Goal: Transaction & Acquisition: Purchase product/service

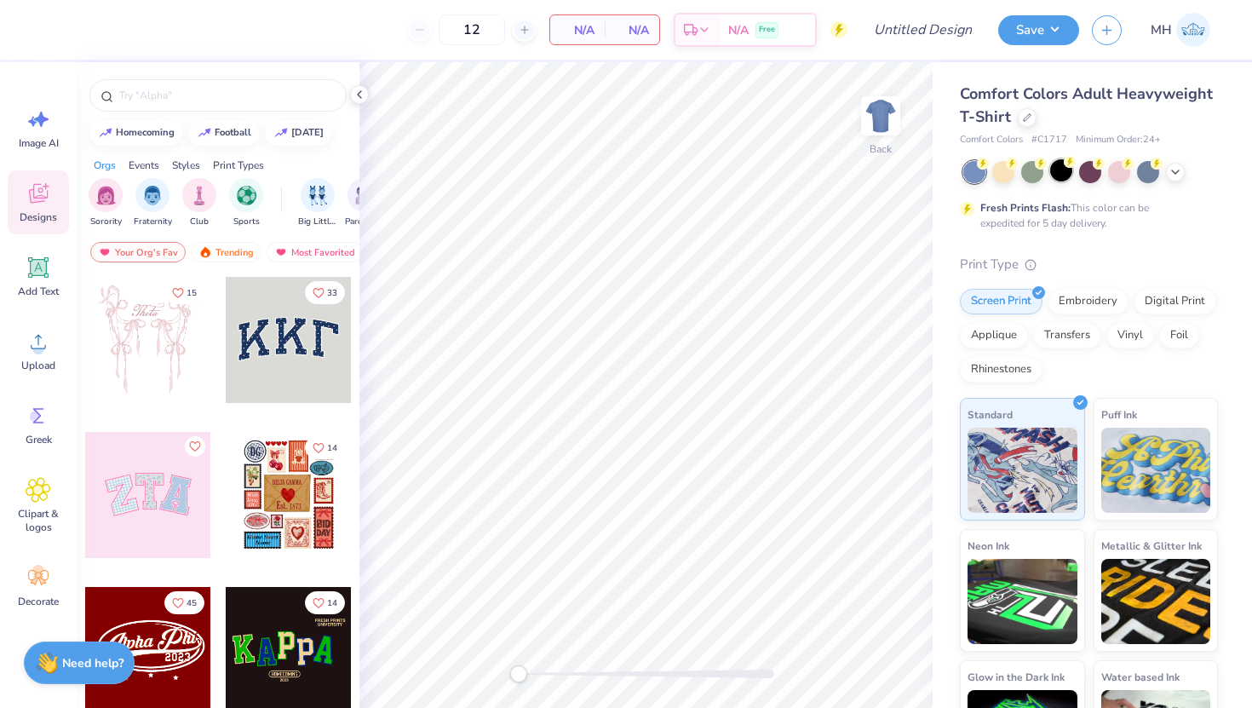
click at [1057, 178] on div at bounding box center [1061, 170] width 22 height 22
click at [1026, 121] on div at bounding box center [1026, 115] width 19 height 19
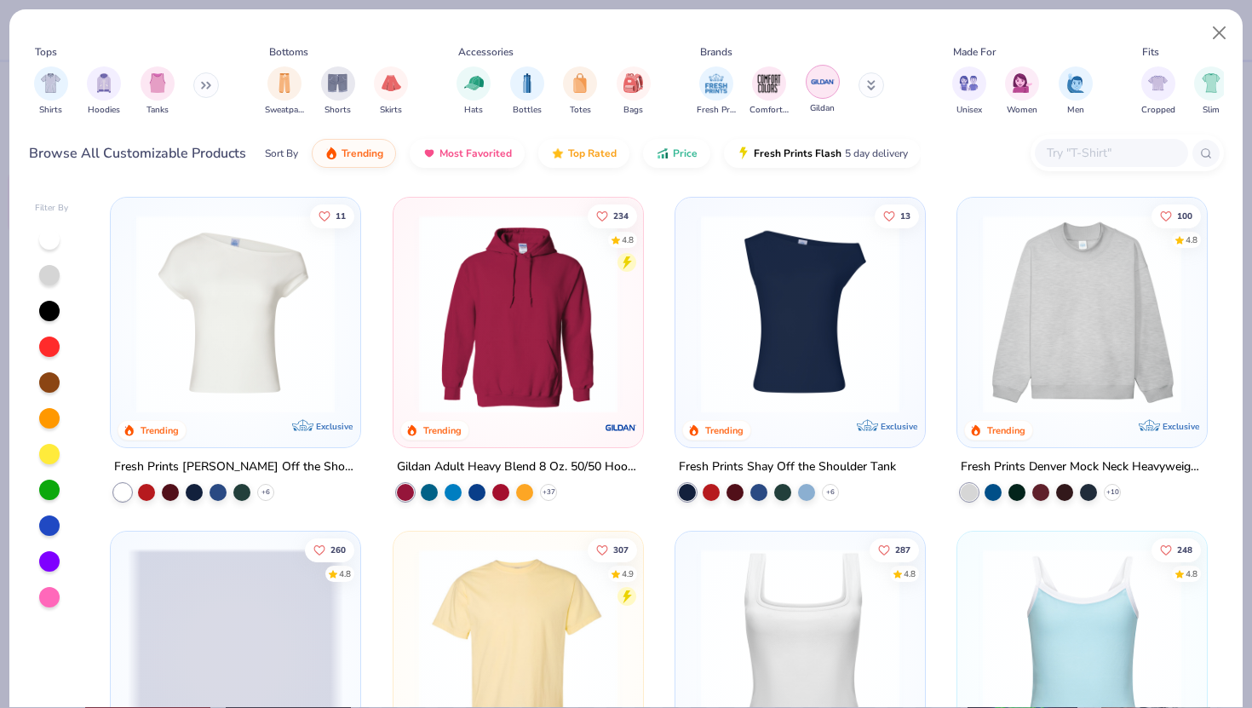
click at [821, 77] on img "filter for Gildan" at bounding box center [823, 82] width 26 height 26
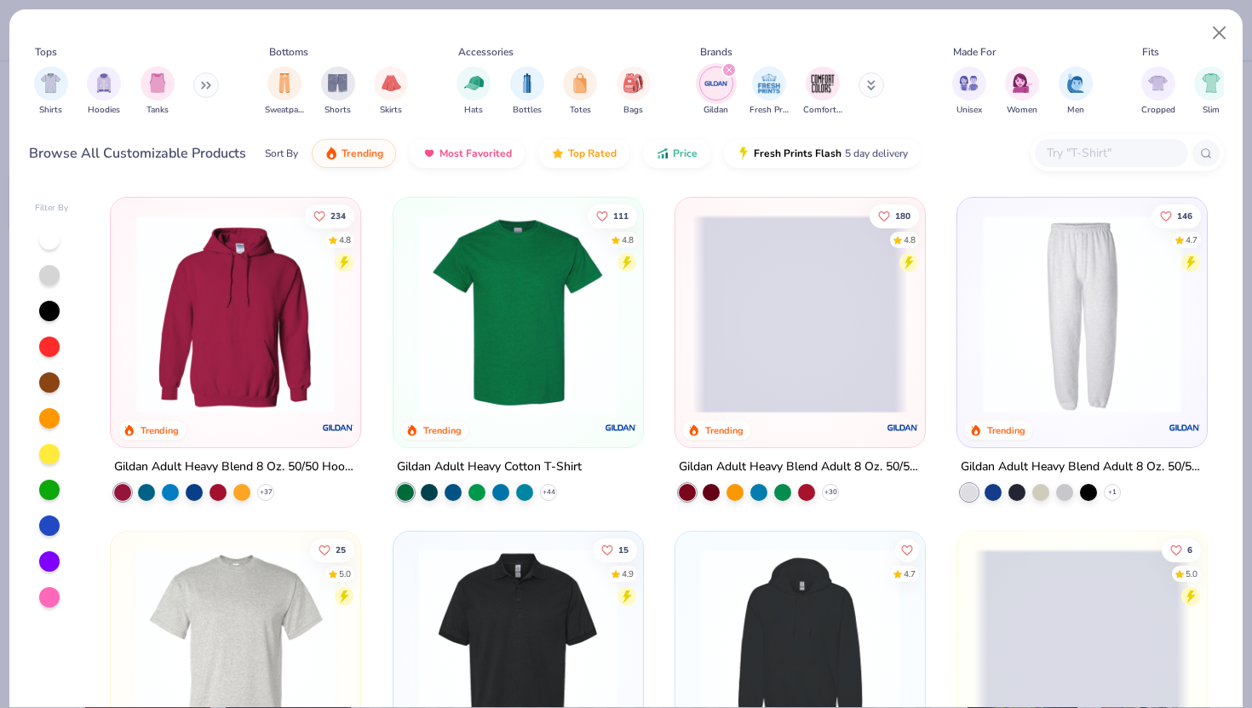
click at [585, 256] on img at bounding box center [517, 314] width 215 height 198
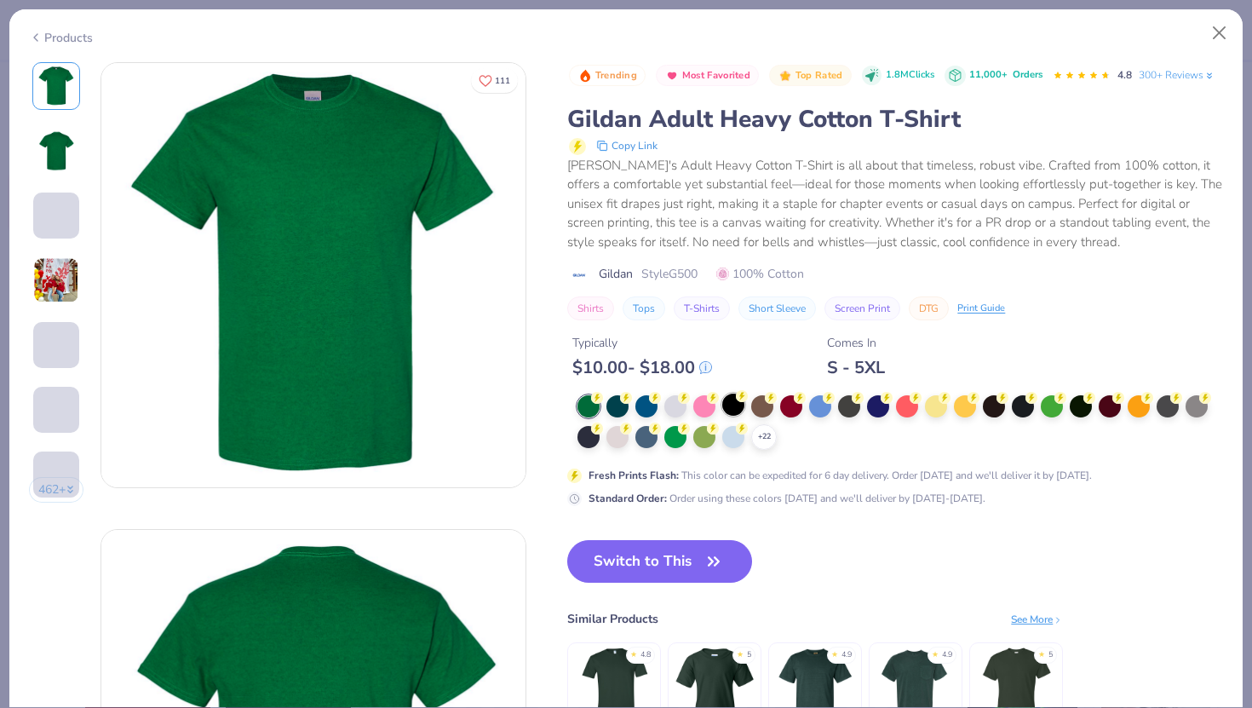
click at [734, 404] on div at bounding box center [733, 404] width 22 height 22
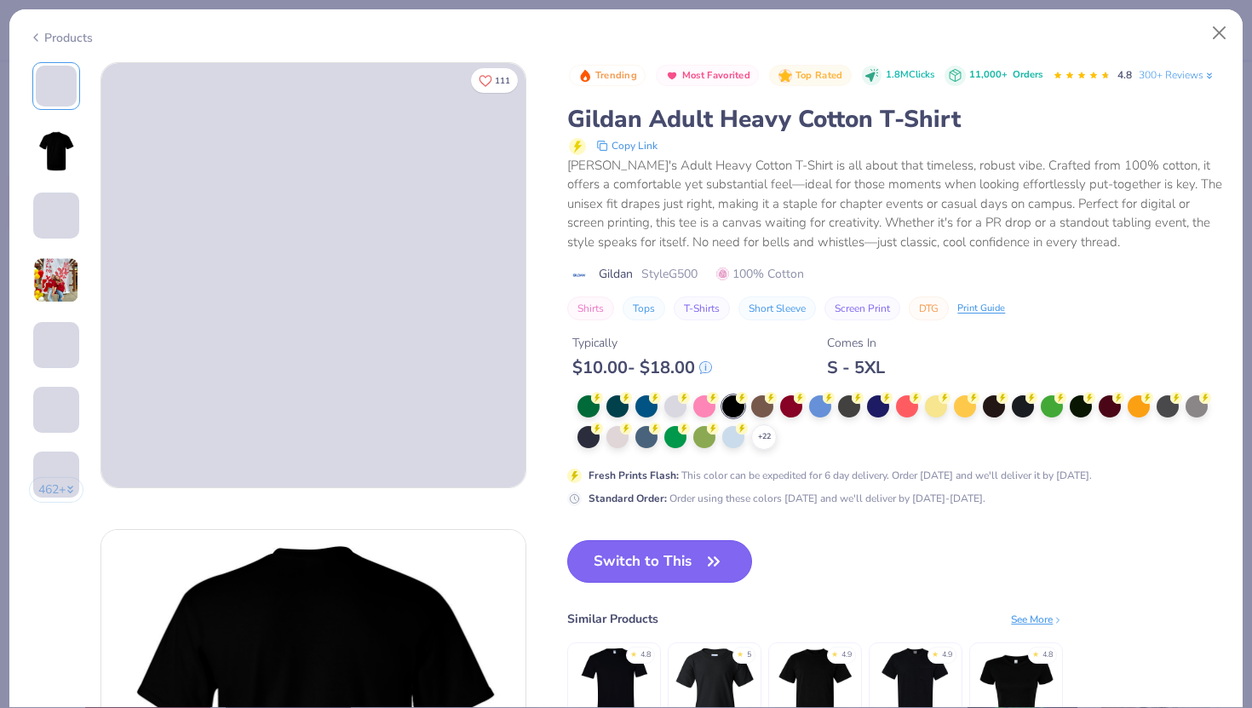
click at [668, 558] on button "Switch to This" at bounding box center [659, 561] width 185 height 43
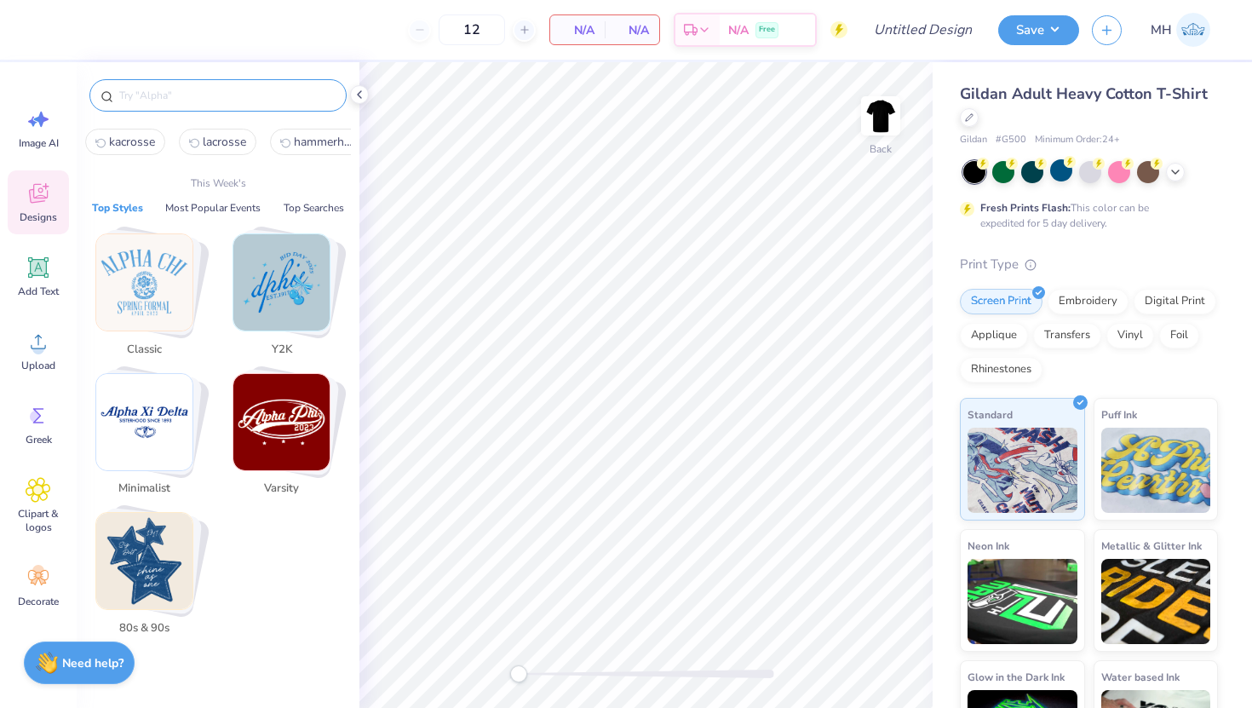
click at [184, 100] on input "text" at bounding box center [226, 95] width 218 height 17
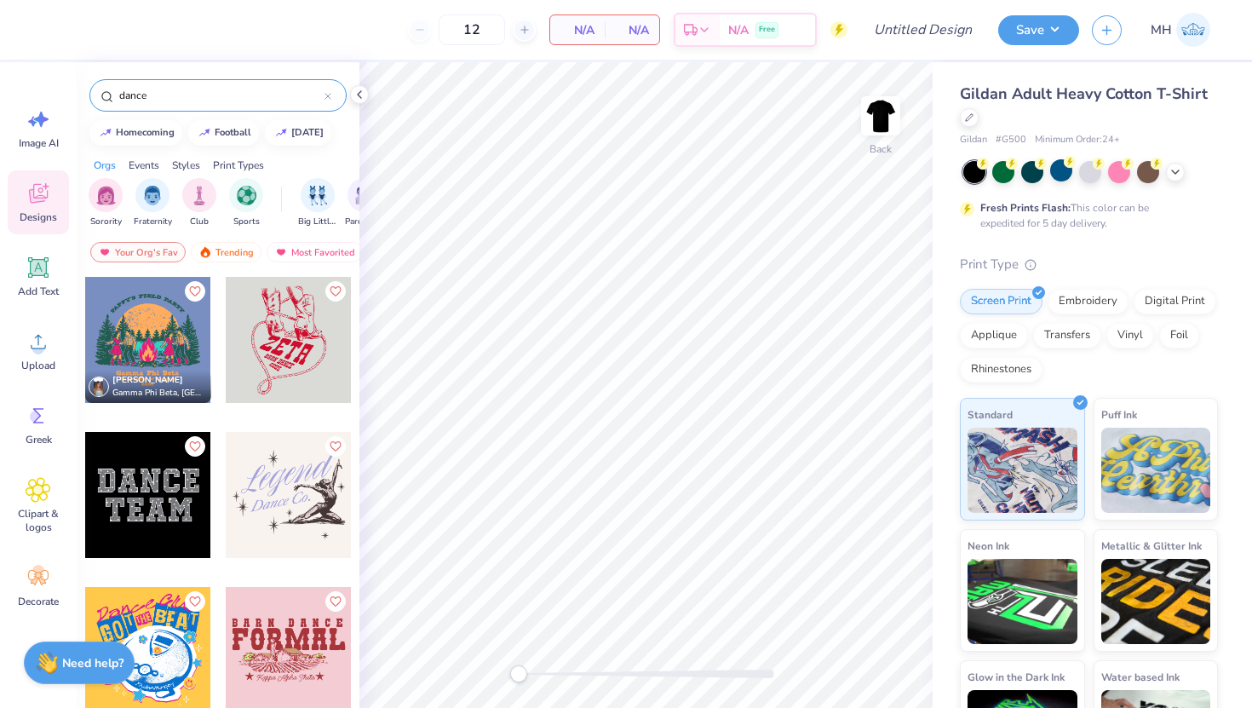
type input "dance"
click at [333, 98] on div "dance" at bounding box center [217, 95] width 257 height 32
click at [330, 96] on icon at bounding box center [327, 96] width 7 height 7
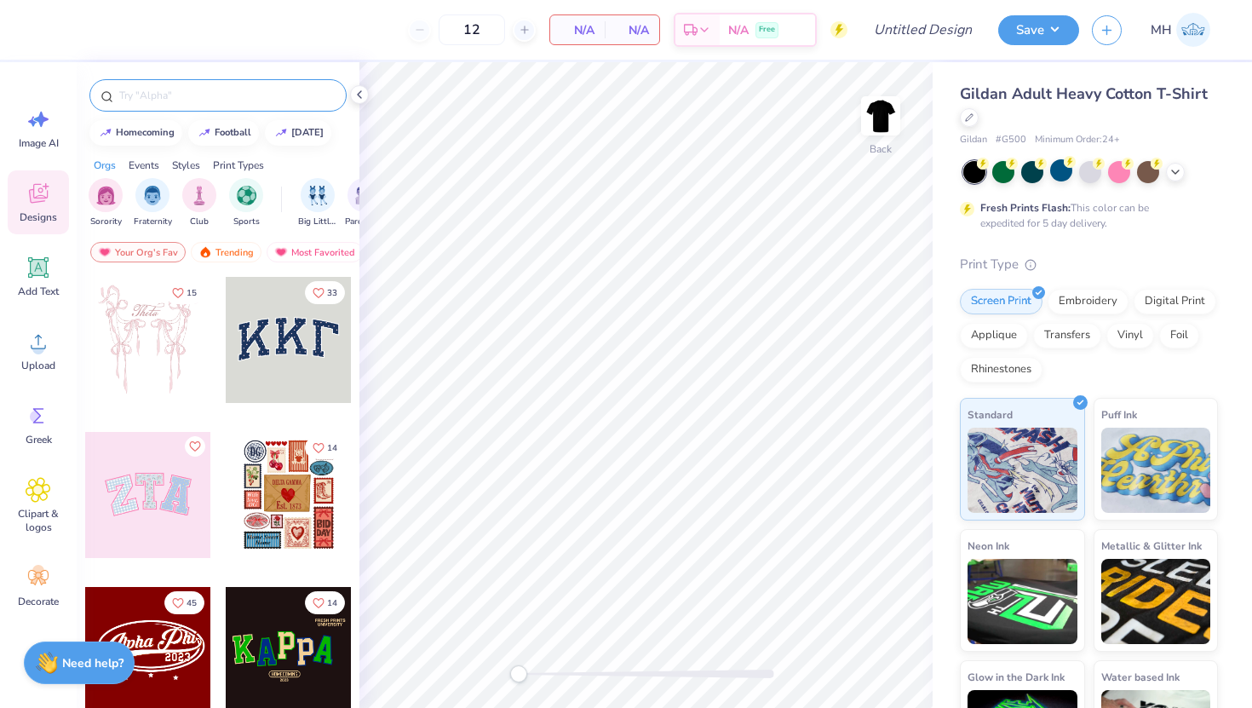
click at [260, 91] on input "text" at bounding box center [226, 95] width 218 height 17
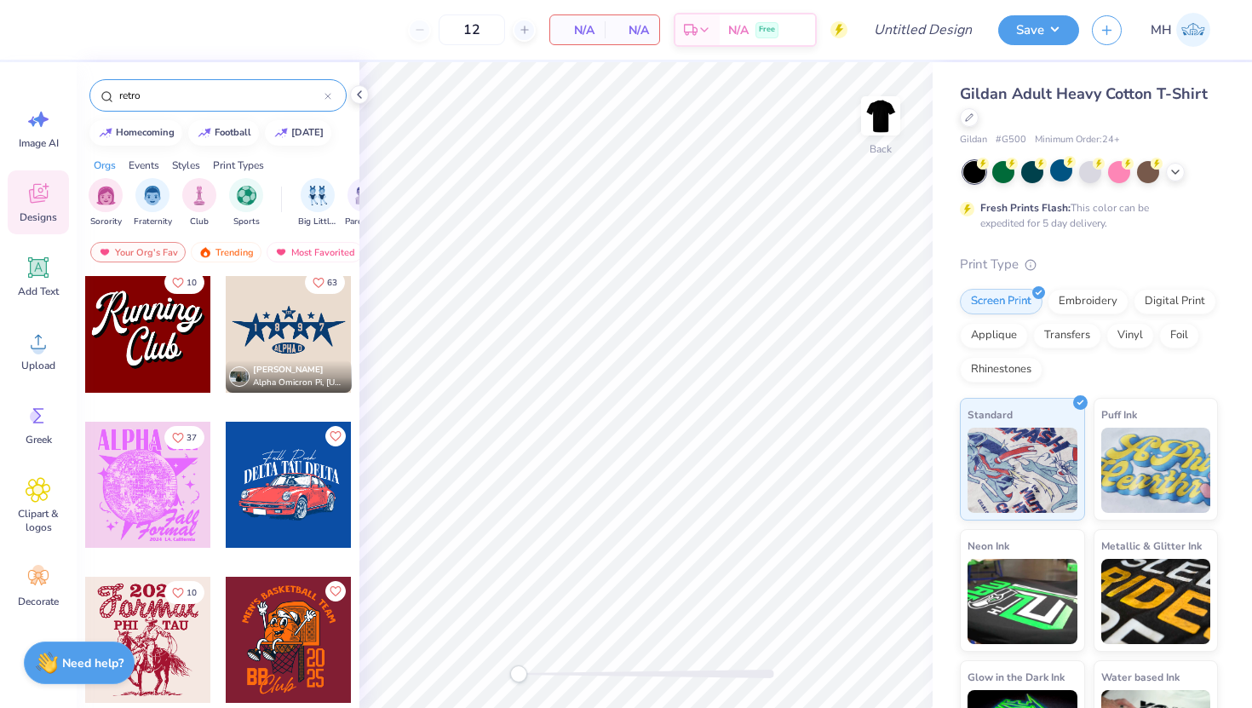
scroll to position [633, 0]
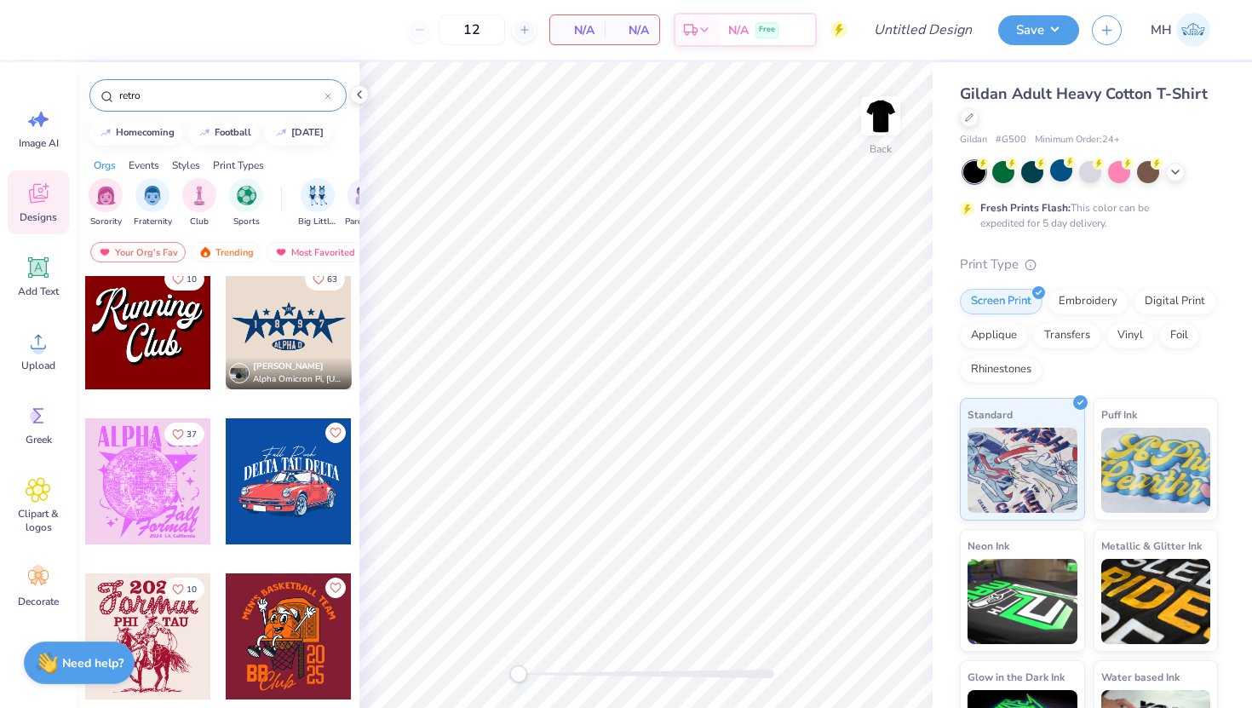
type input "retro"
click at [163, 490] on div at bounding box center [148, 481] width 126 height 126
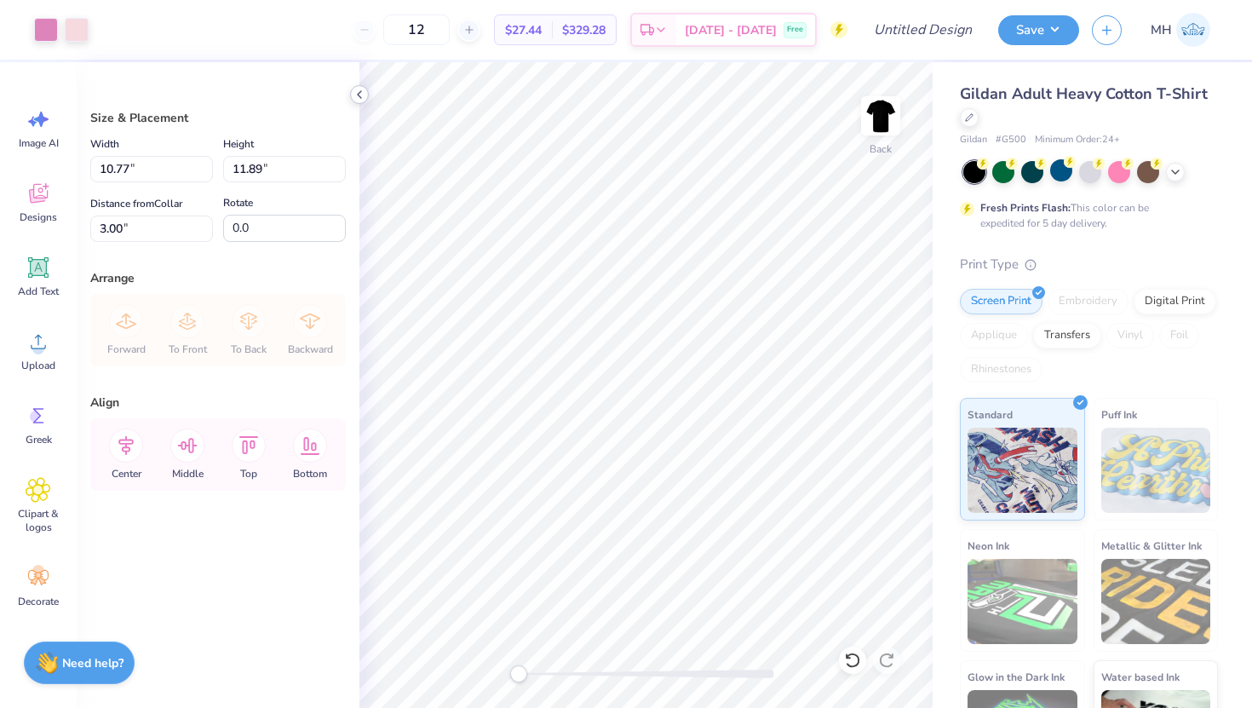
click at [357, 93] on icon at bounding box center [359, 95] width 14 height 14
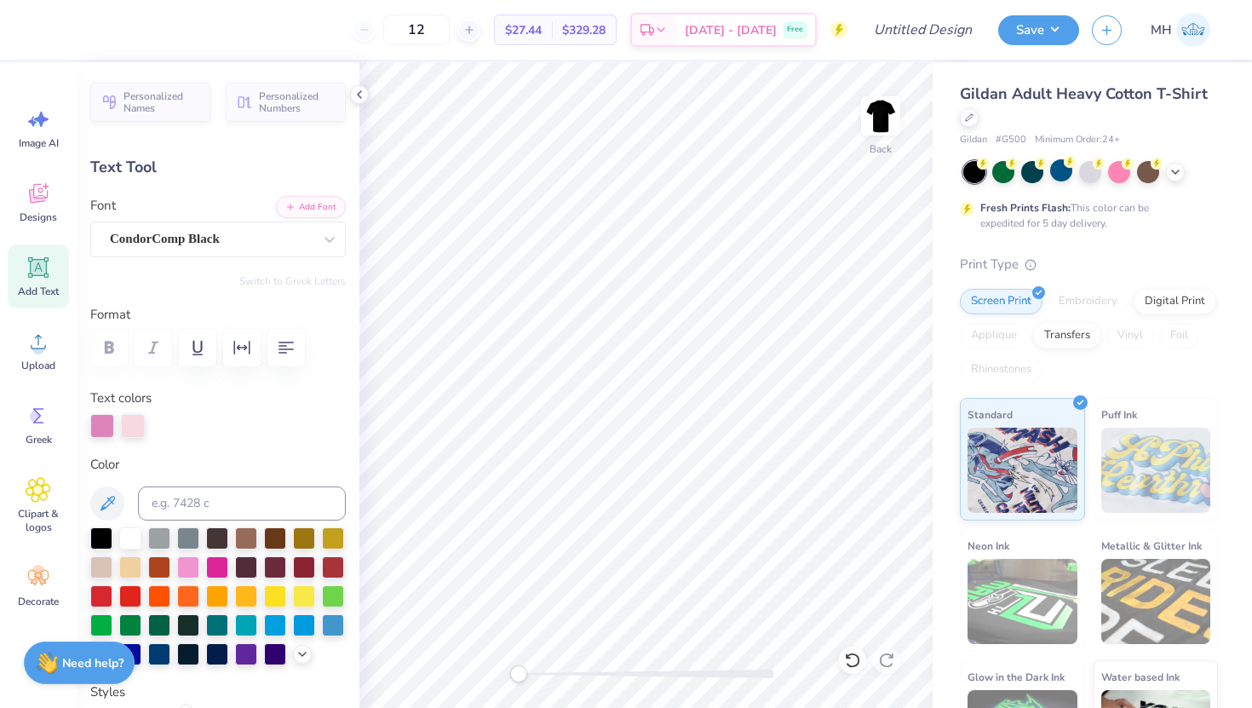
type input "3.40"
type input "2.40"
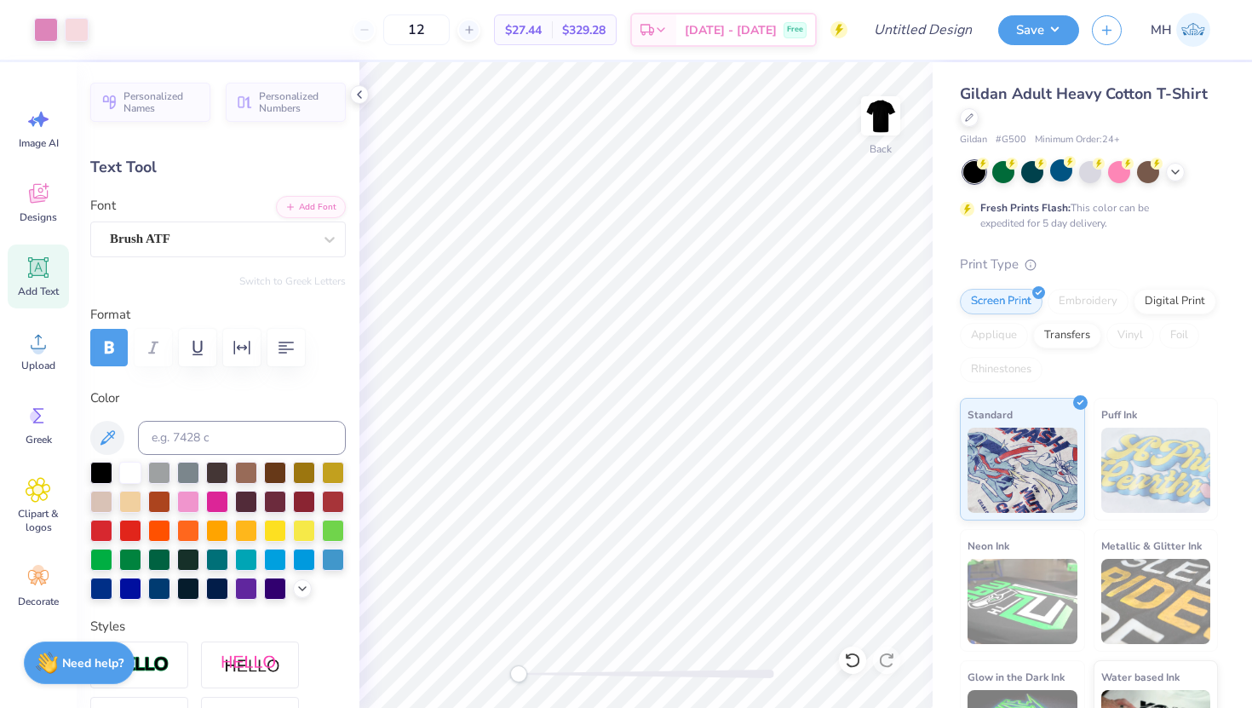
type input "6.38"
type input "12.70"
type textarea "Orchesis"
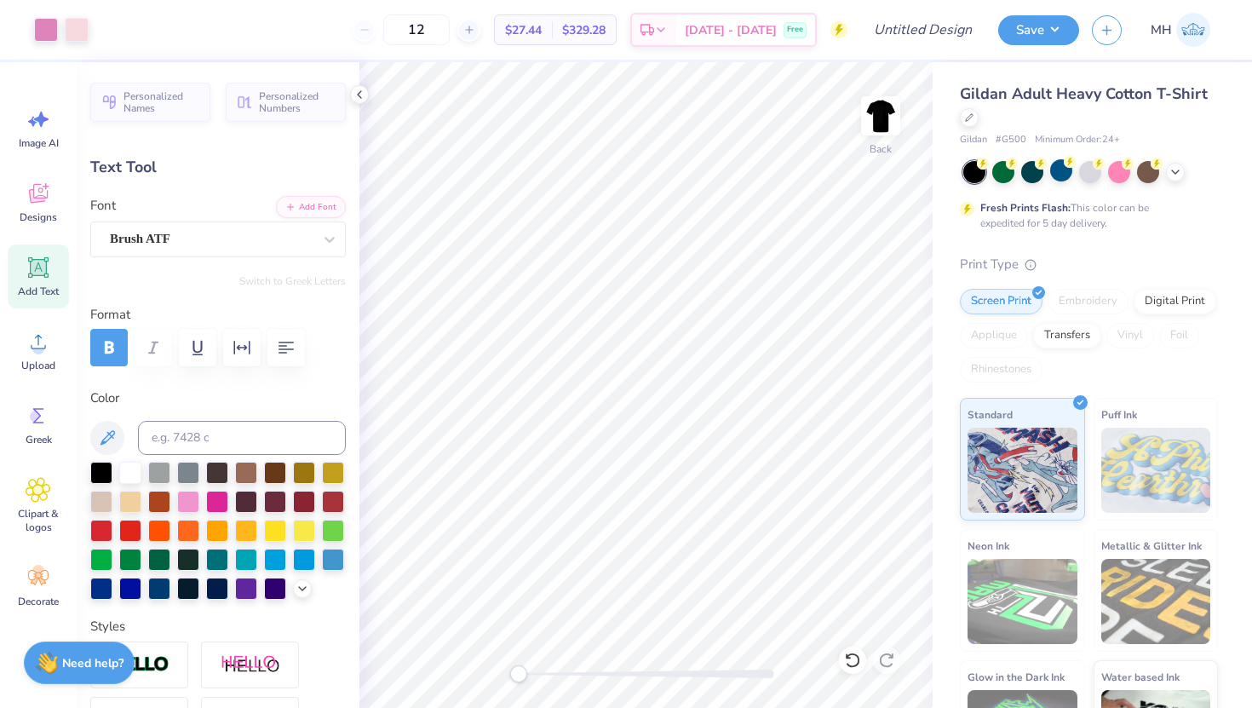
type input "4.77"
type input "0.40"
type input "14.49"
type input "6.85"
type input "1.65"
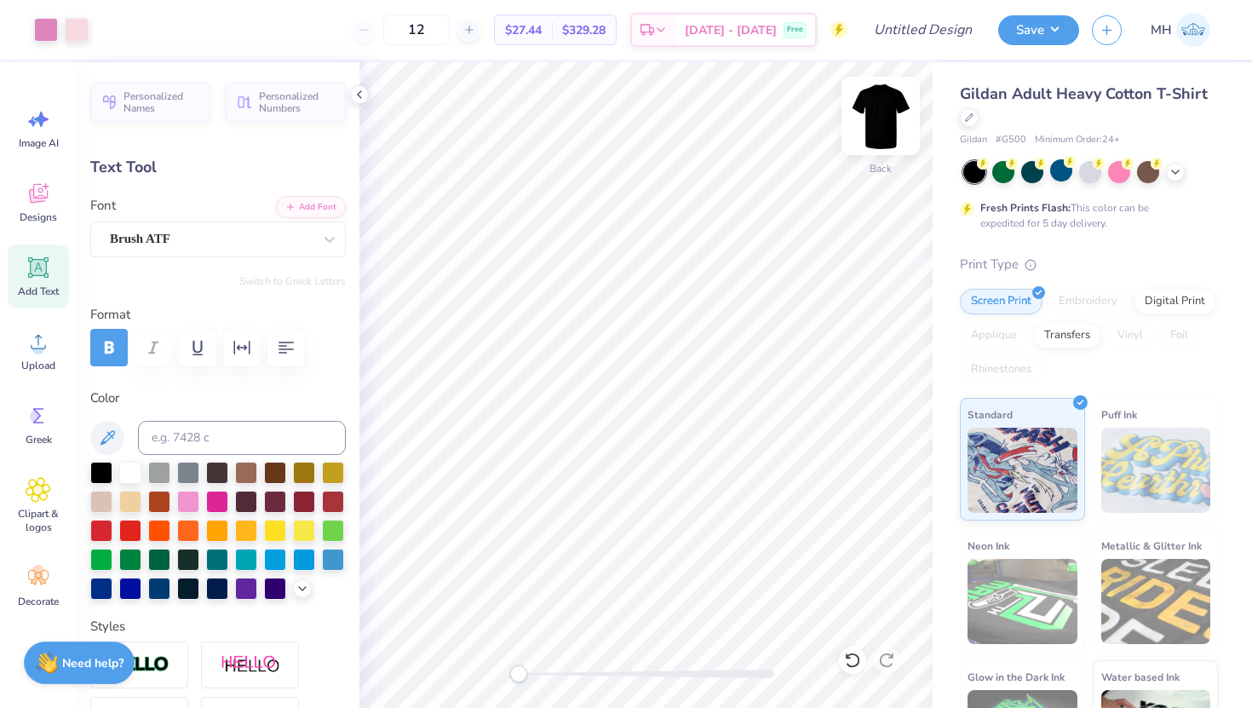
click at [896, 117] on img at bounding box center [880, 116] width 68 height 68
click at [885, 128] on img at bounding box center [880, 116] width 68 height 68
type input "3.00"
click at [39, 26] on div at bounding box center [46, 28] width 24 height 24
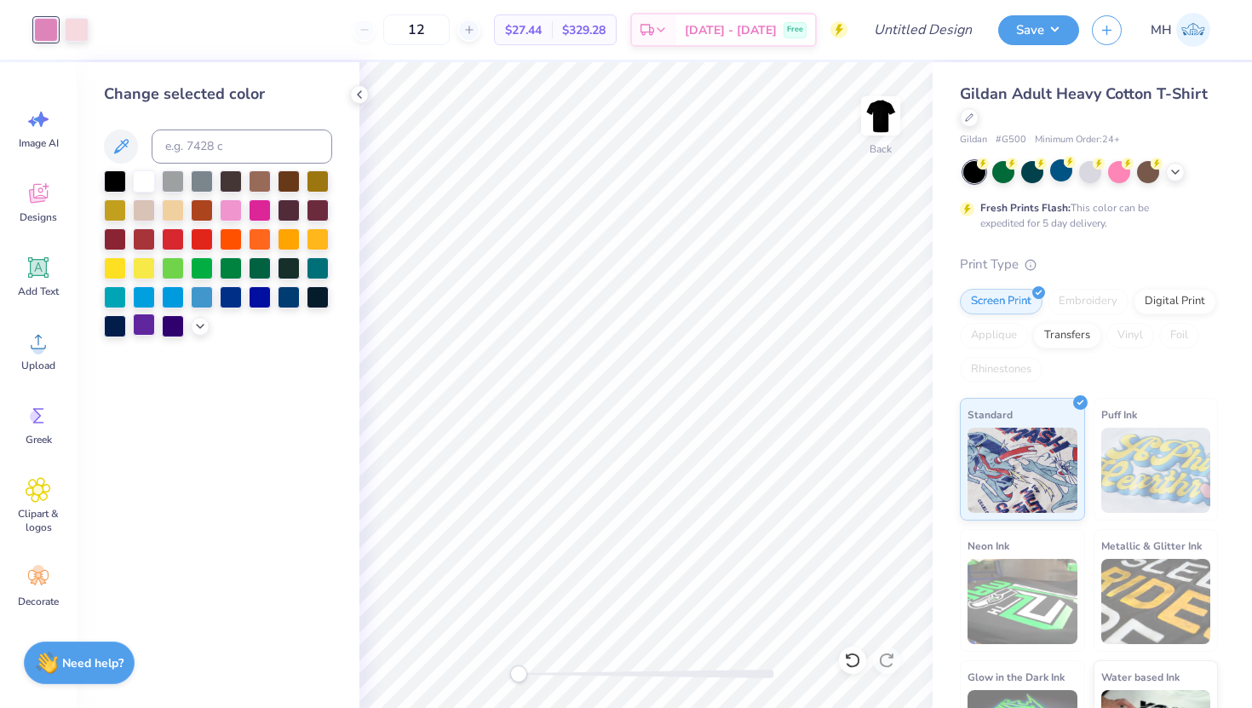
click at [137, 328] on div at bounding box center [144, 324] width 22 height 22
click at [192, 330] on div at bounding box center [200, 324] width 19 height 19
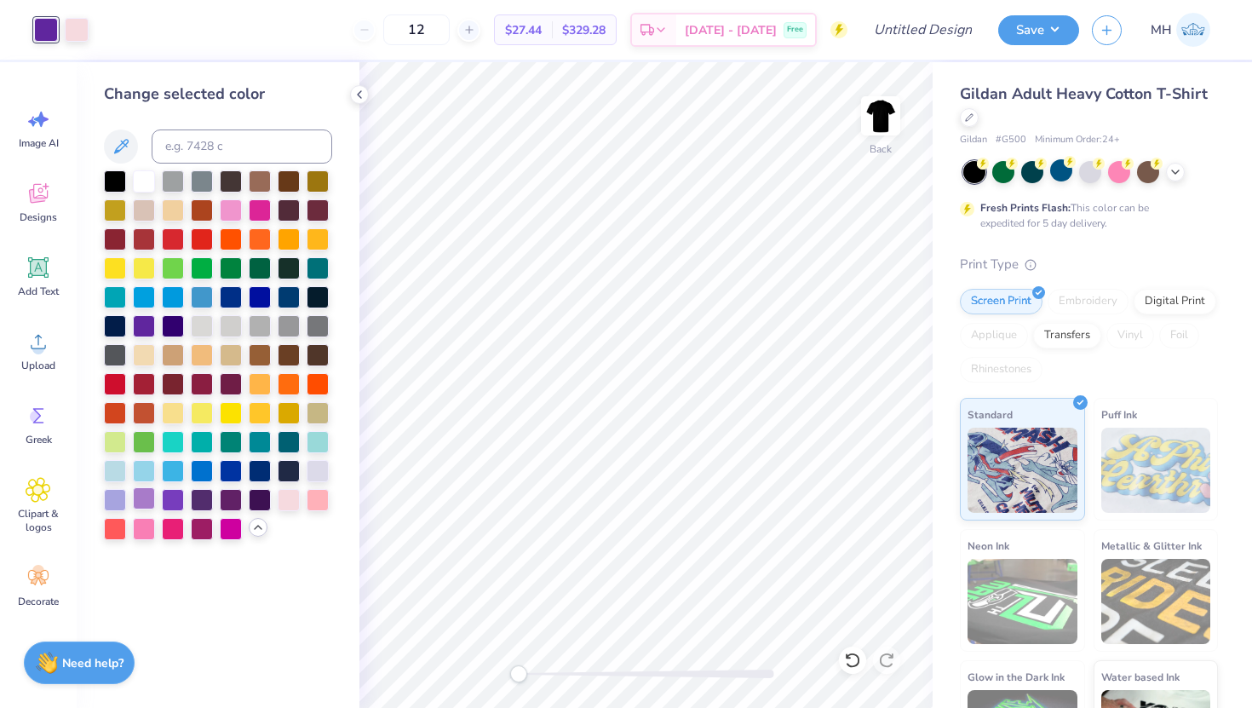
click at [139, 506] on div at bounding box center [144, 498] width 22 height 22
click at [362, 101] on div at bounding box center [359, 94] width 19 height 19
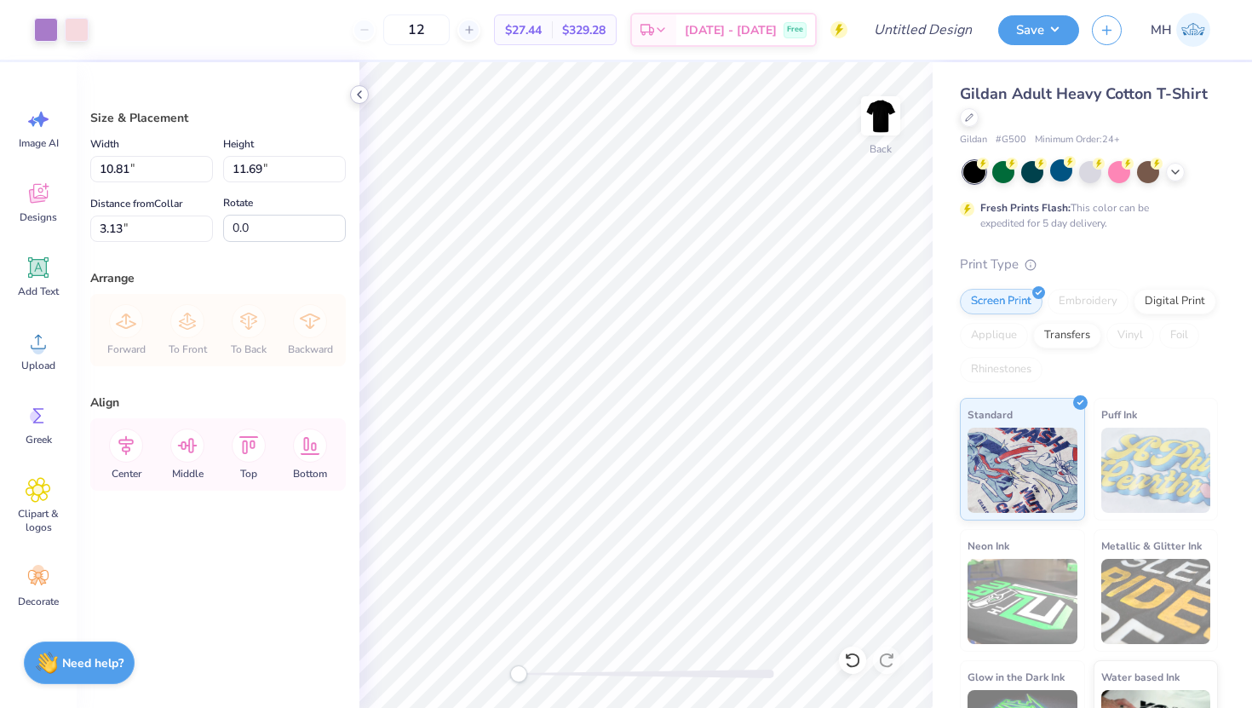
type input "10.55"
type input "11.41"
type input "3.41"
type input "11.65"
type input "12.60"
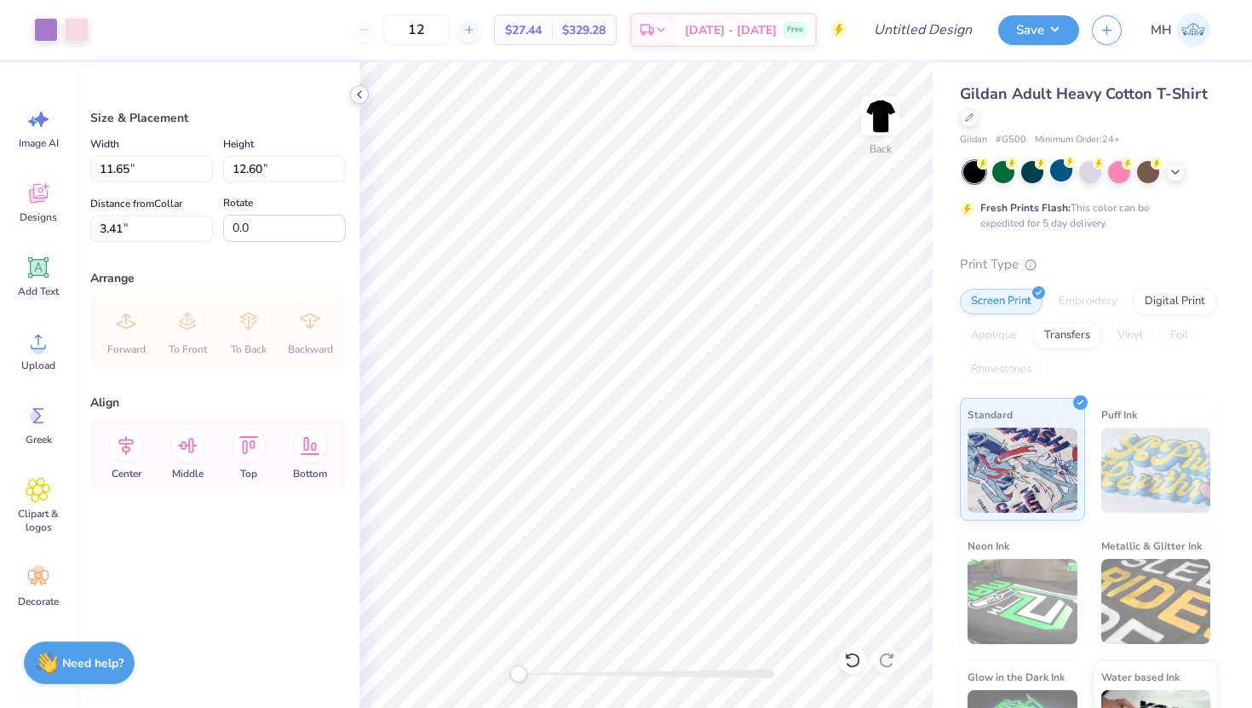
type input "3.00"
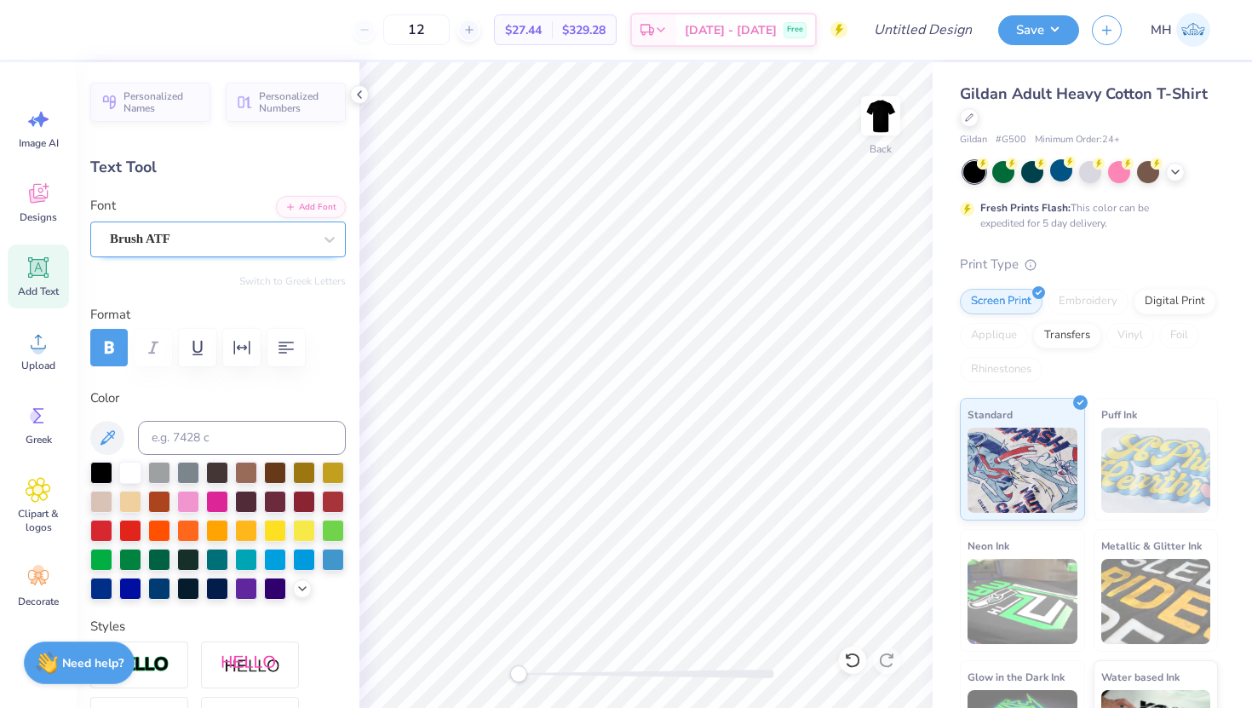
click at [209, 244] on div "Brush ATF" at bounding box center [211, 239] width 206 height 26
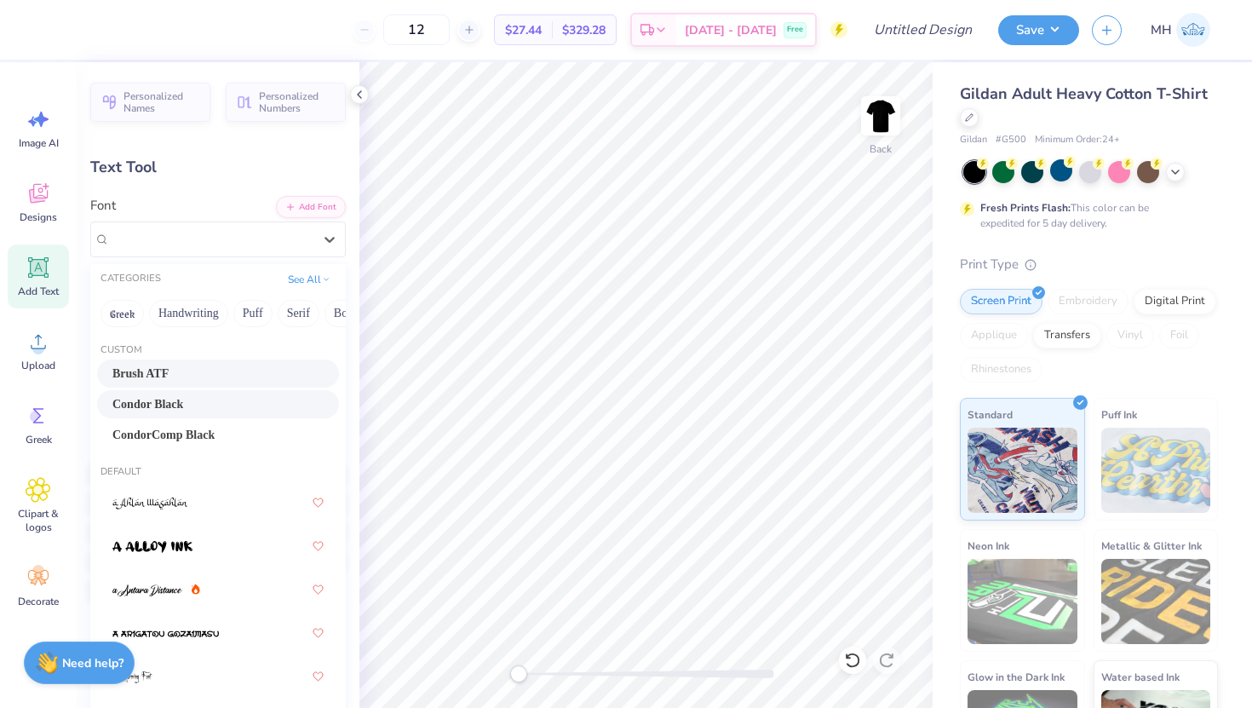
click at [215, 404] on div "Condor Black" at bounding box center [217, 404] width 211 height 18
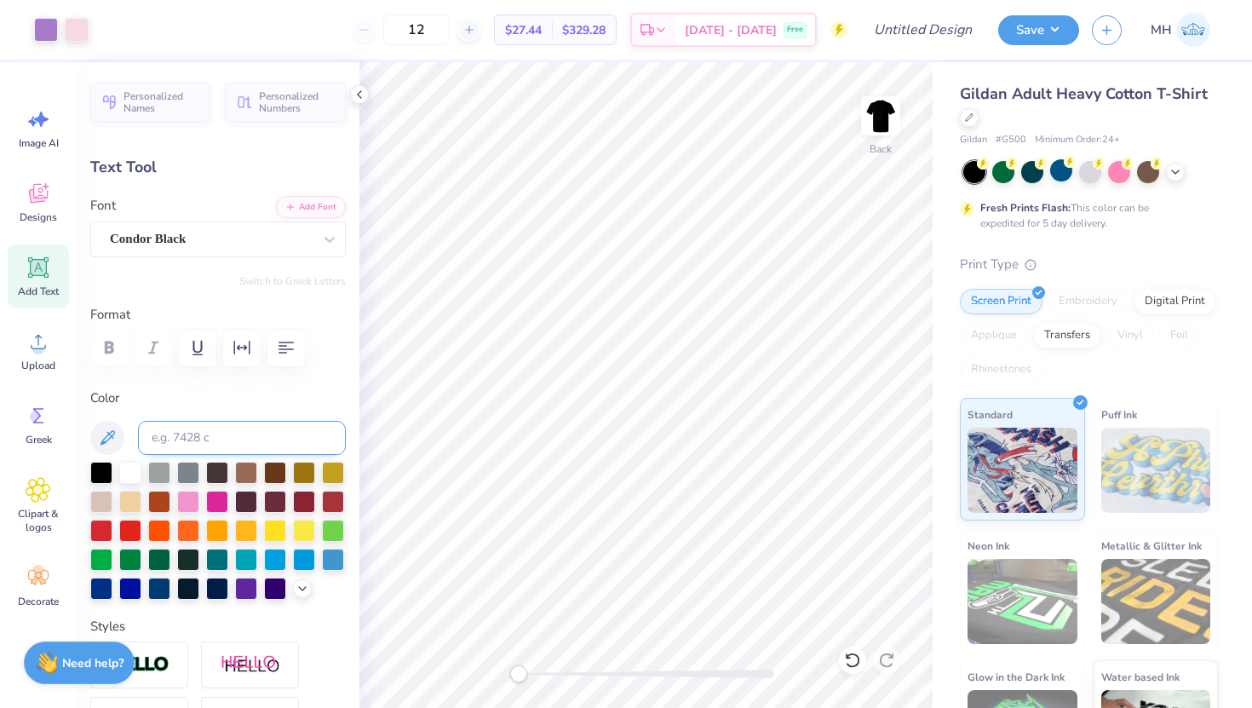
type input "10.25"
type input "1.80"
type input "13.52"
type input "6.56"
type input "1.15"
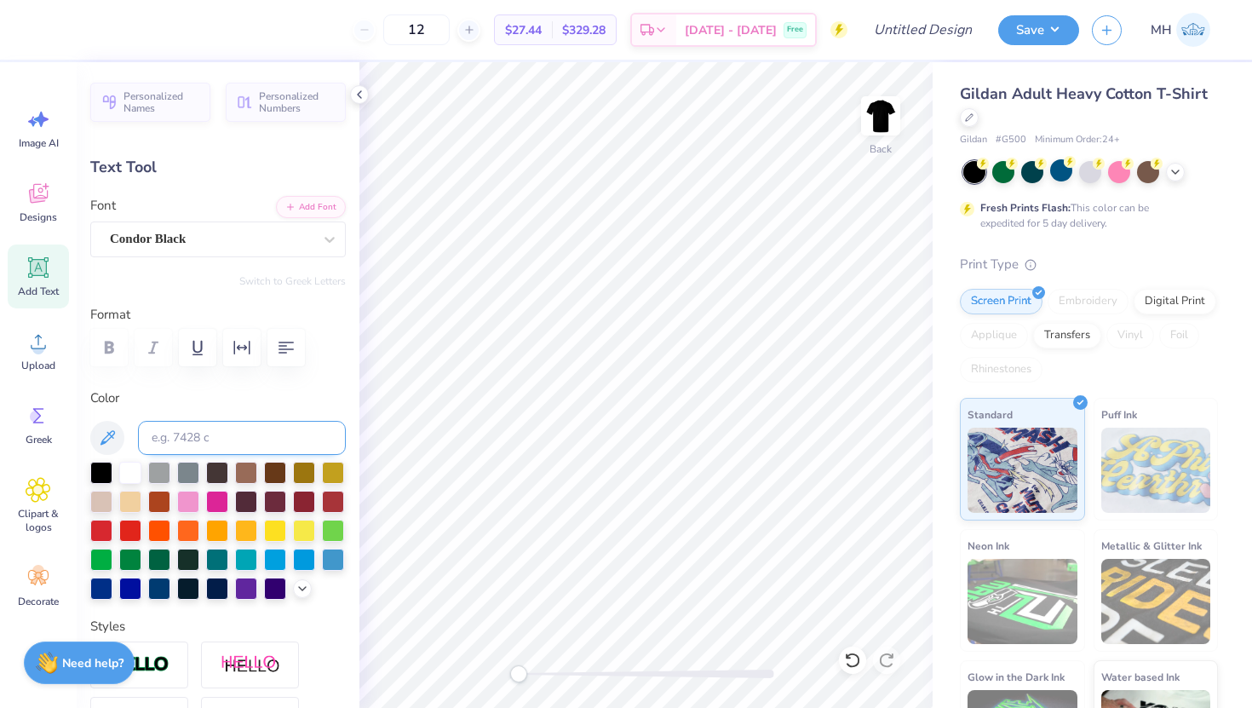
type input "7.86"
type input "1.38"
type input "14.02"
type input "6.24"
type input "1.10"
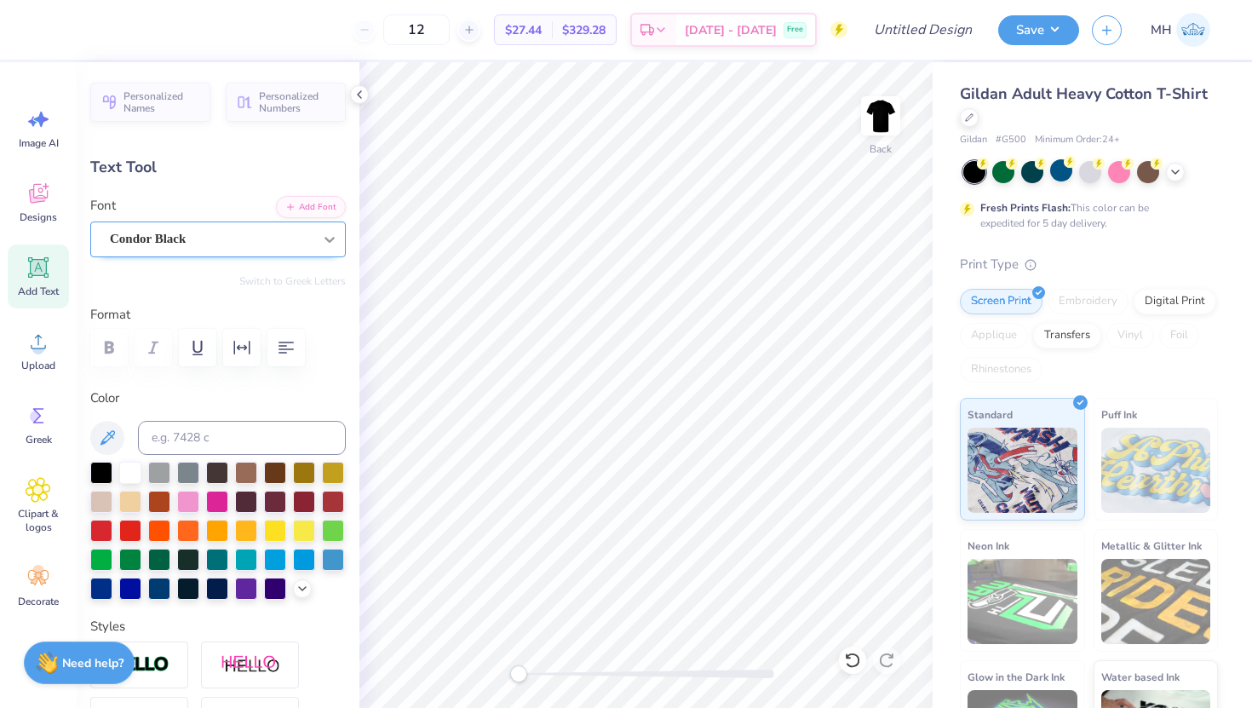
click at [316, 231] on div at bounding box center [329, 239] width 31 height 31
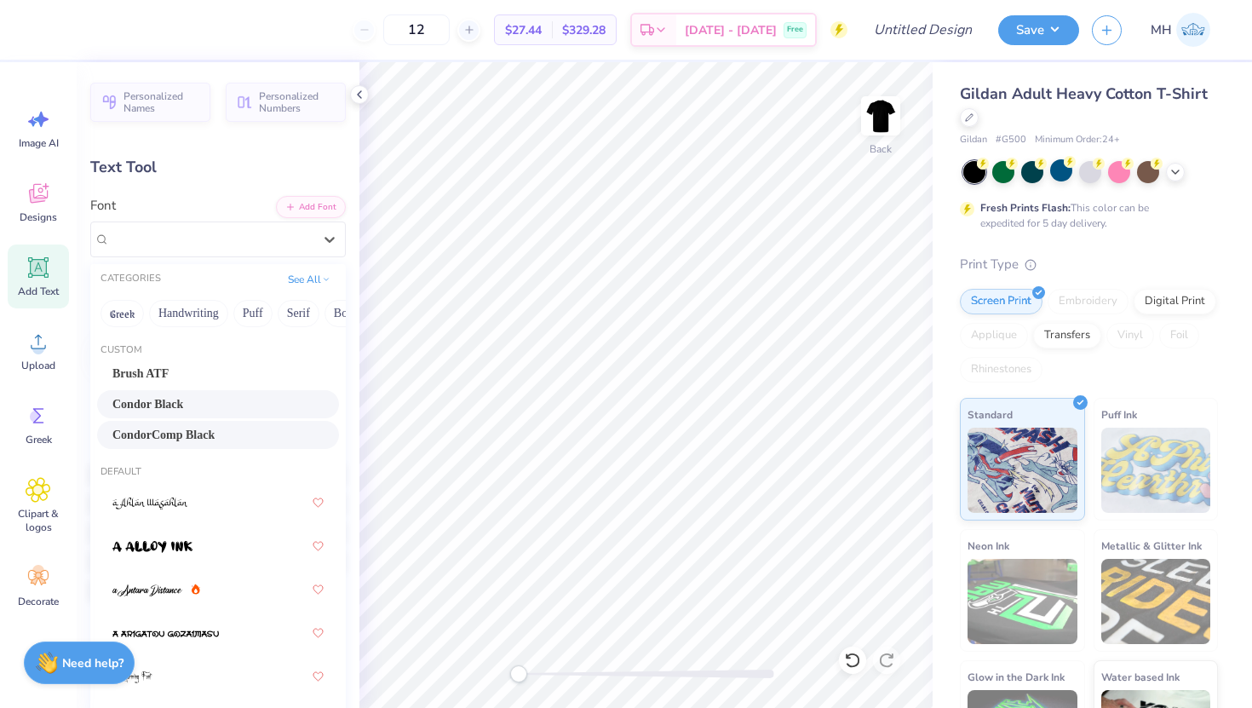
click at [251, 445] on div "CondorComp Black" at bounding box center [218, 435] width 242 height 28
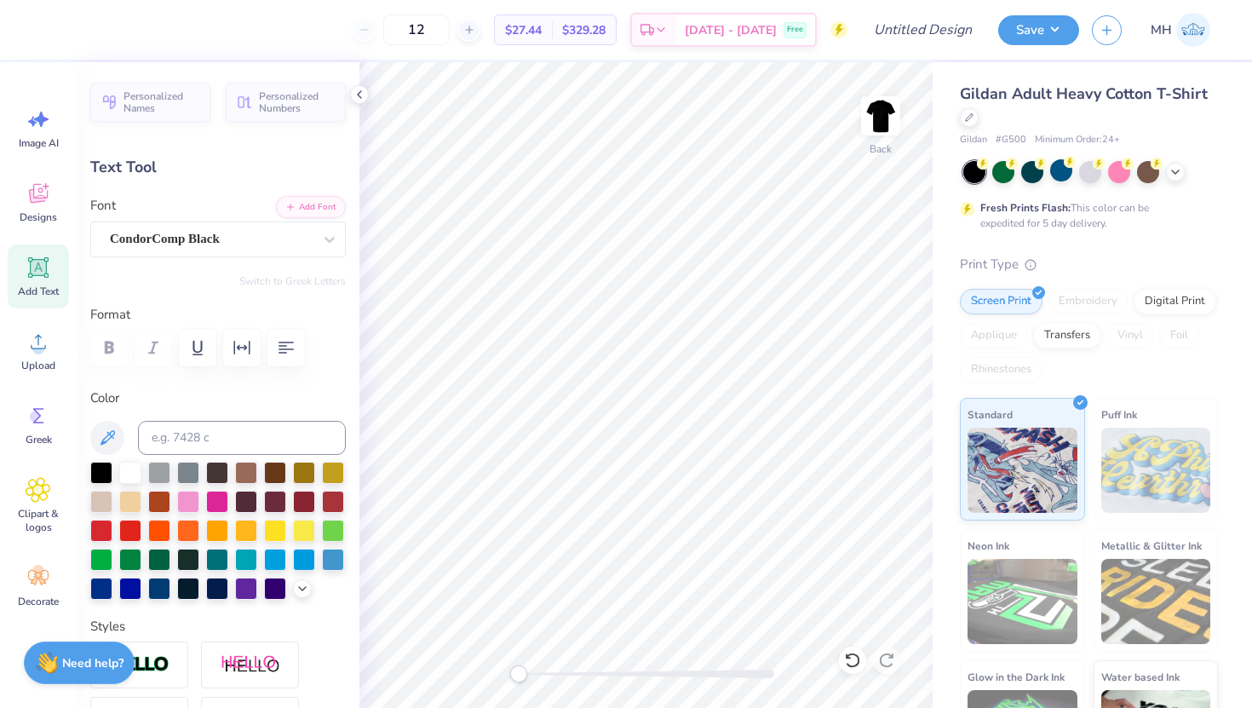
type input "5.14"
type input "1.40"
type input "3.00"
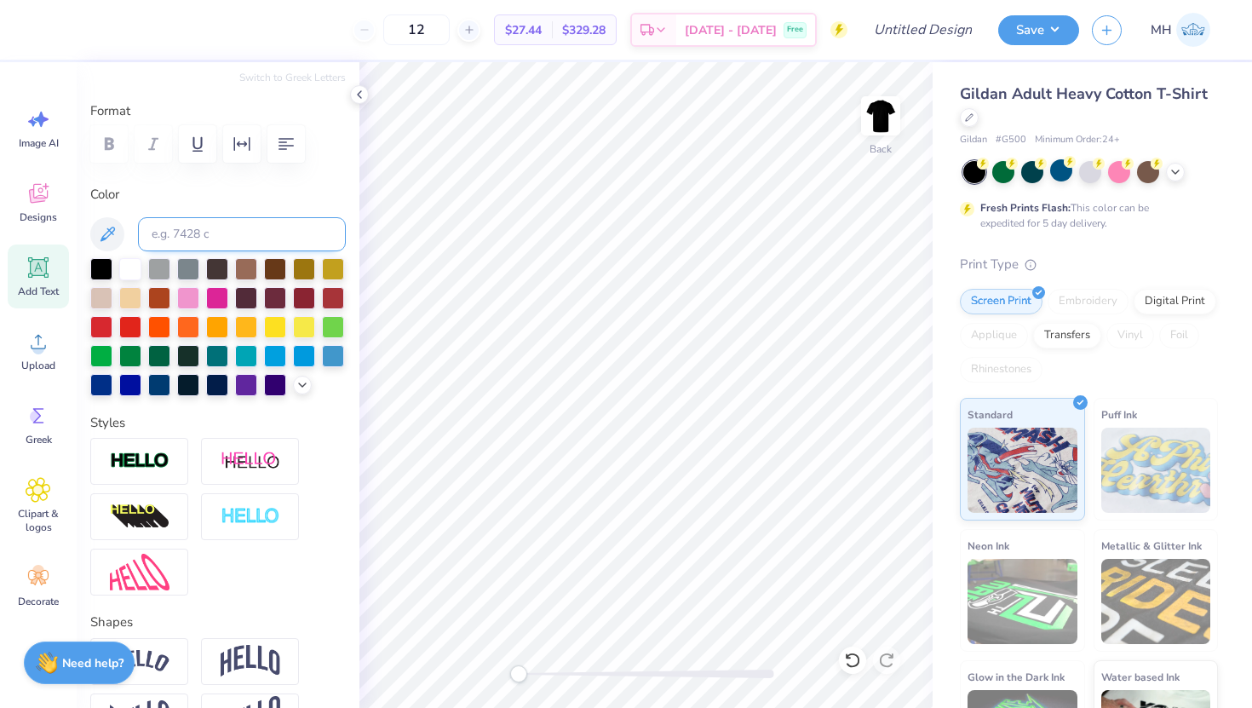
scroll to position [209, 0]
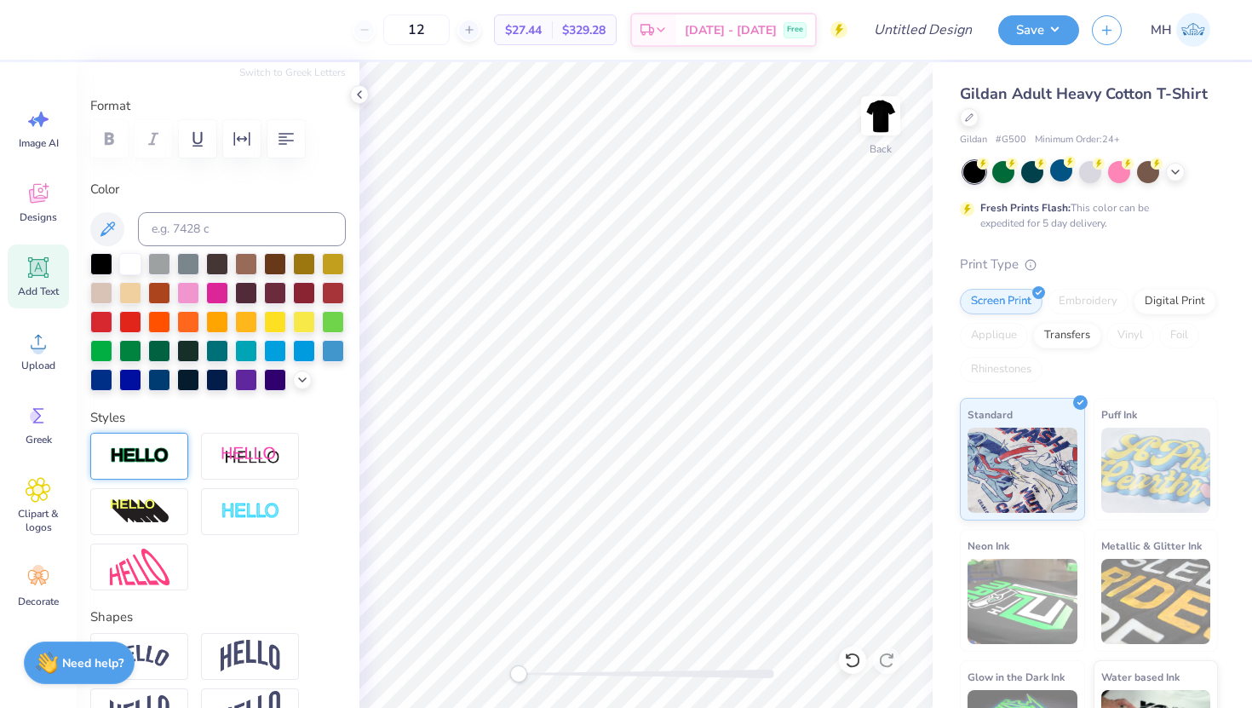
click at [148, 449] on img at bounding box center [140, 456] width 60 height 20
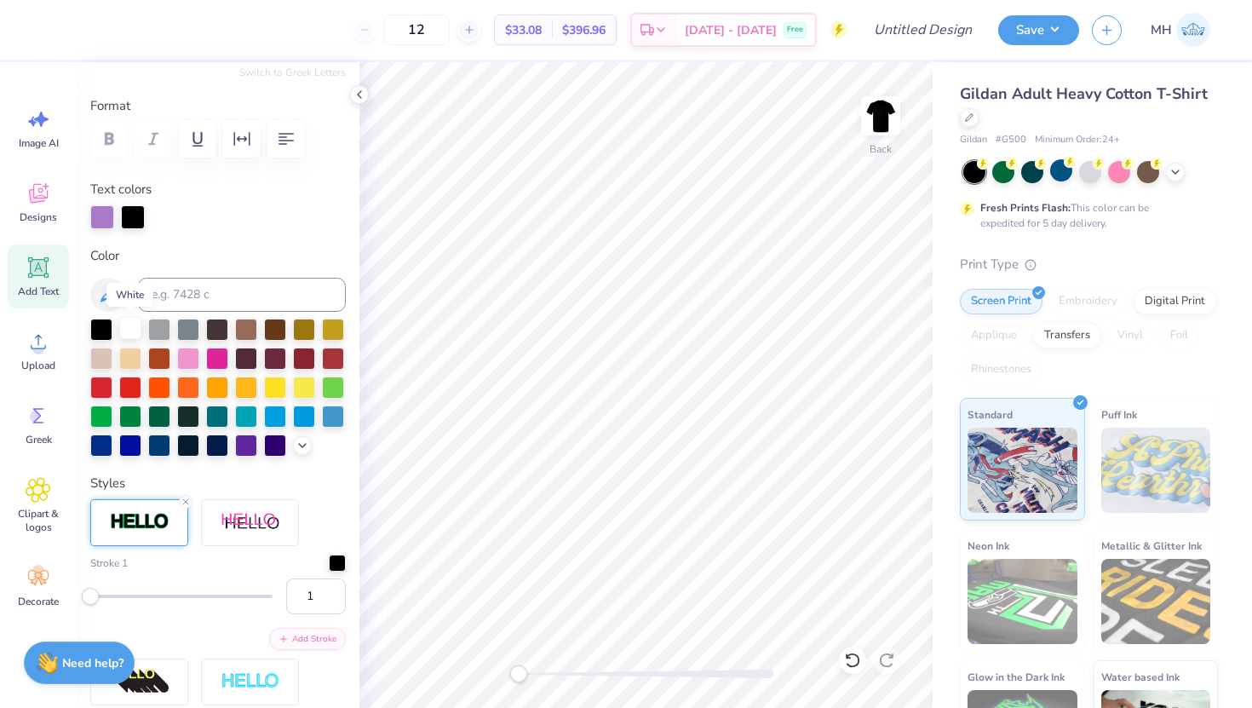
click at [124, 330] on div at bounding box center [130, 328] width 22 height 22
click at [186, 498] on icon at bounding box center [186, 501] width 10 height 10
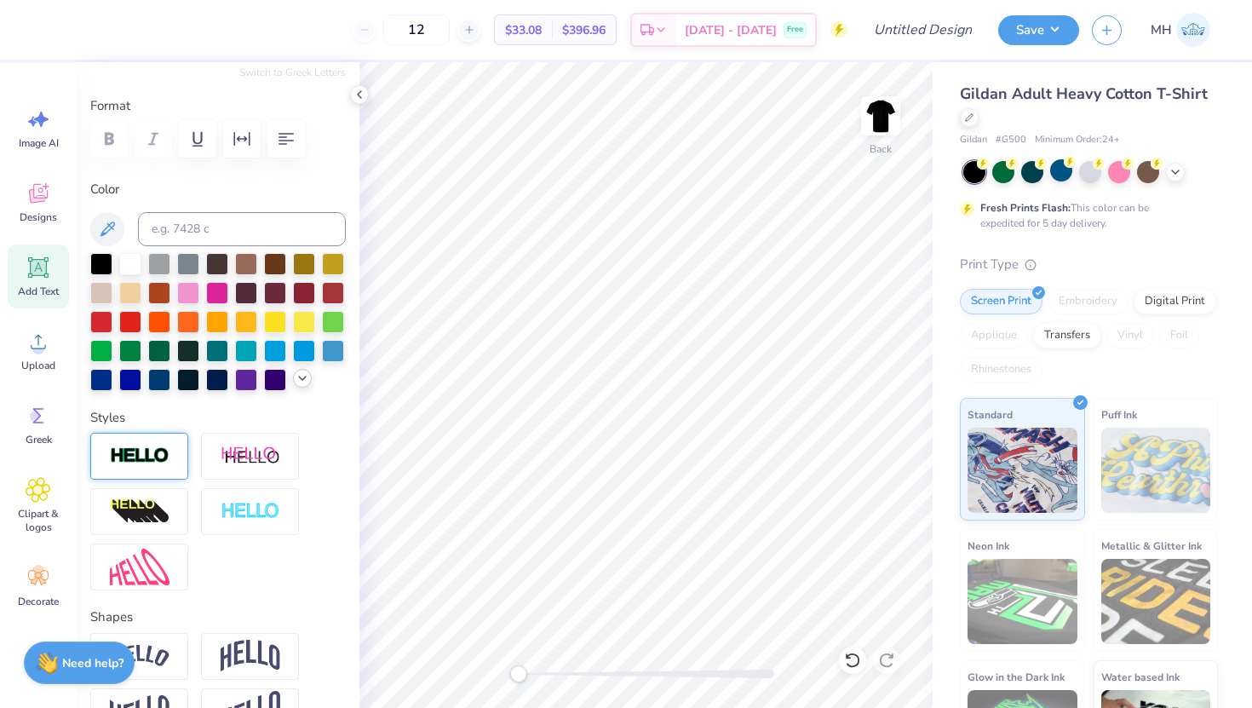
click at [300, 379] on icon at bounding box center [302, 378] width 14 height 14
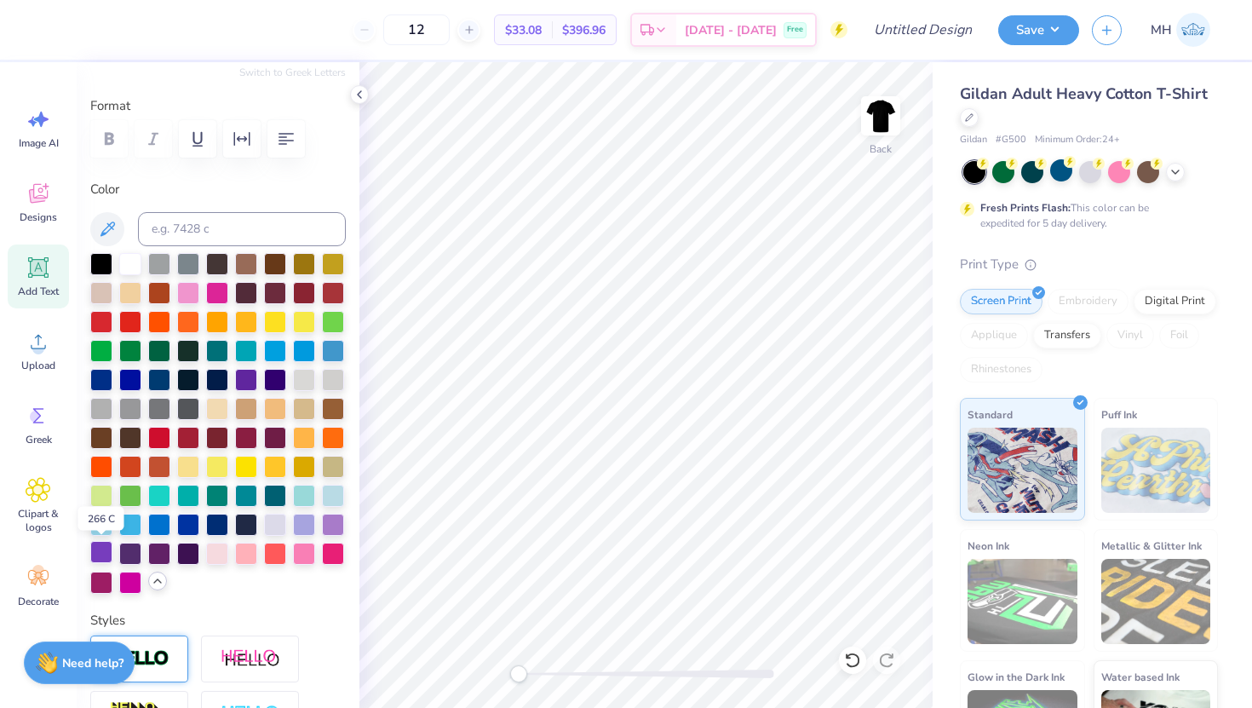
click at [102, 550] on div at bounding box center [101, 552] width 22 height 22
click at [331, 517] on div at bounding box center [333, 523] width 22 height 22
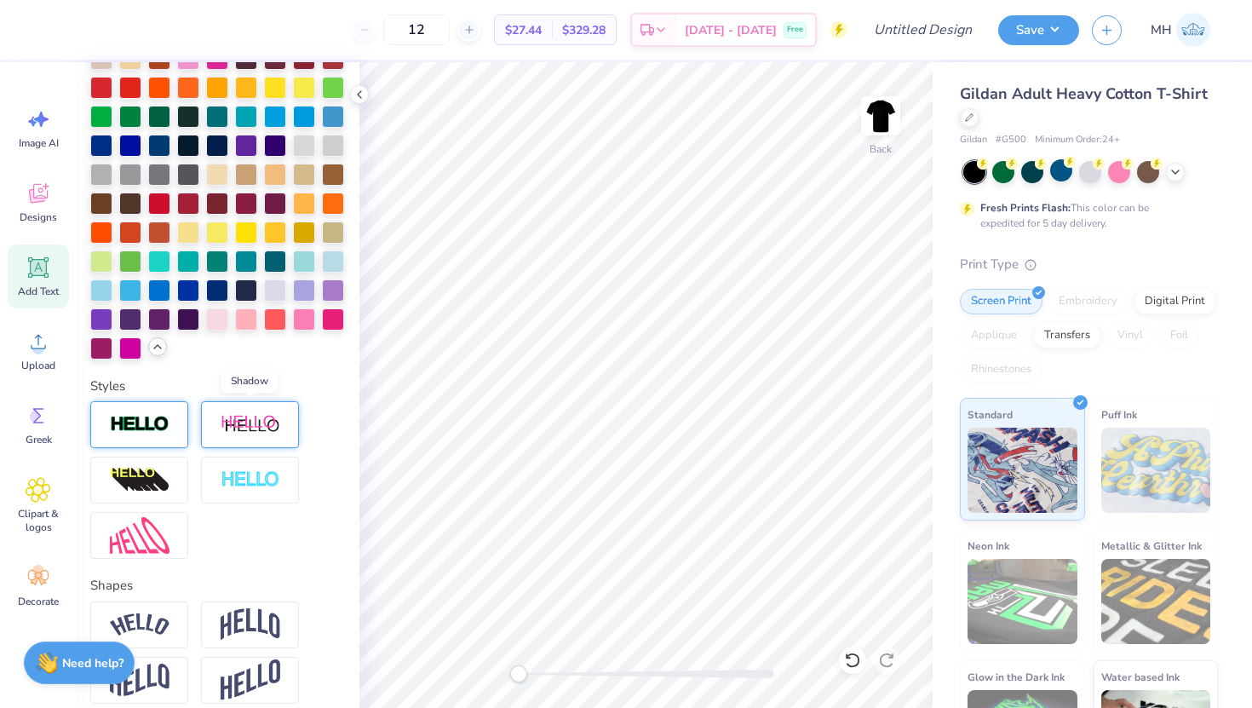
scroll to position [503, 0]
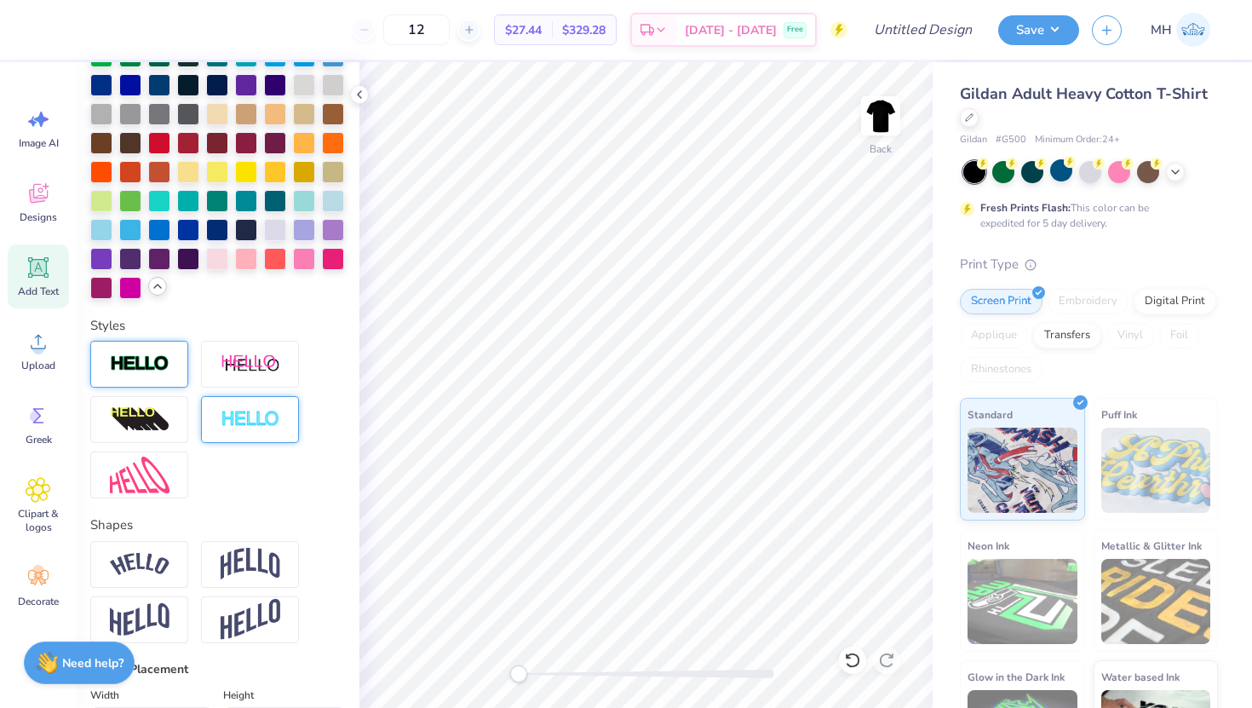
click at [261, 421] on img at bounding box center [251, 420] width 60 height 20
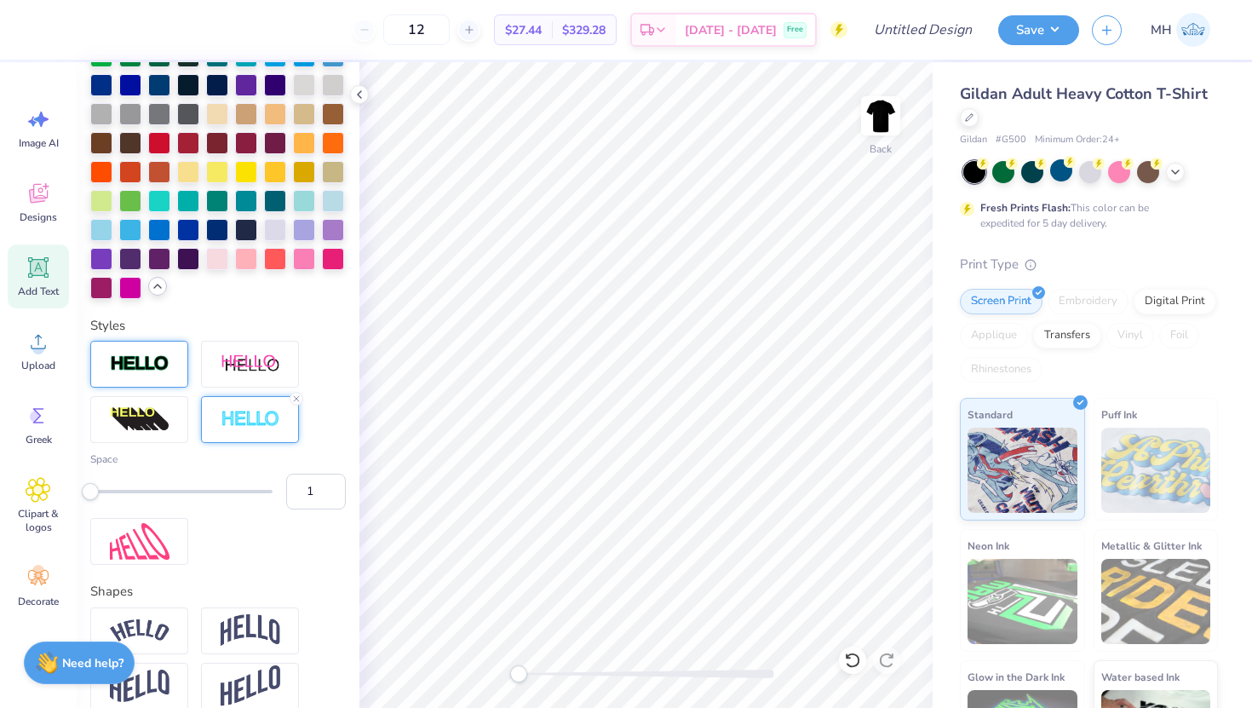
click at [87, 484] on div "Accessibility label" at bounding box center [90, 491] width 17 height 17
type input "4"
drag, startPoint x: 90, startPoint y: 494, endPoint x: 118, endPoint y: 496, distance: 28.1
click at [119, 496] on div "Accessibility label" at bounding box center [119, 491] width 17 height 17
type input "3"
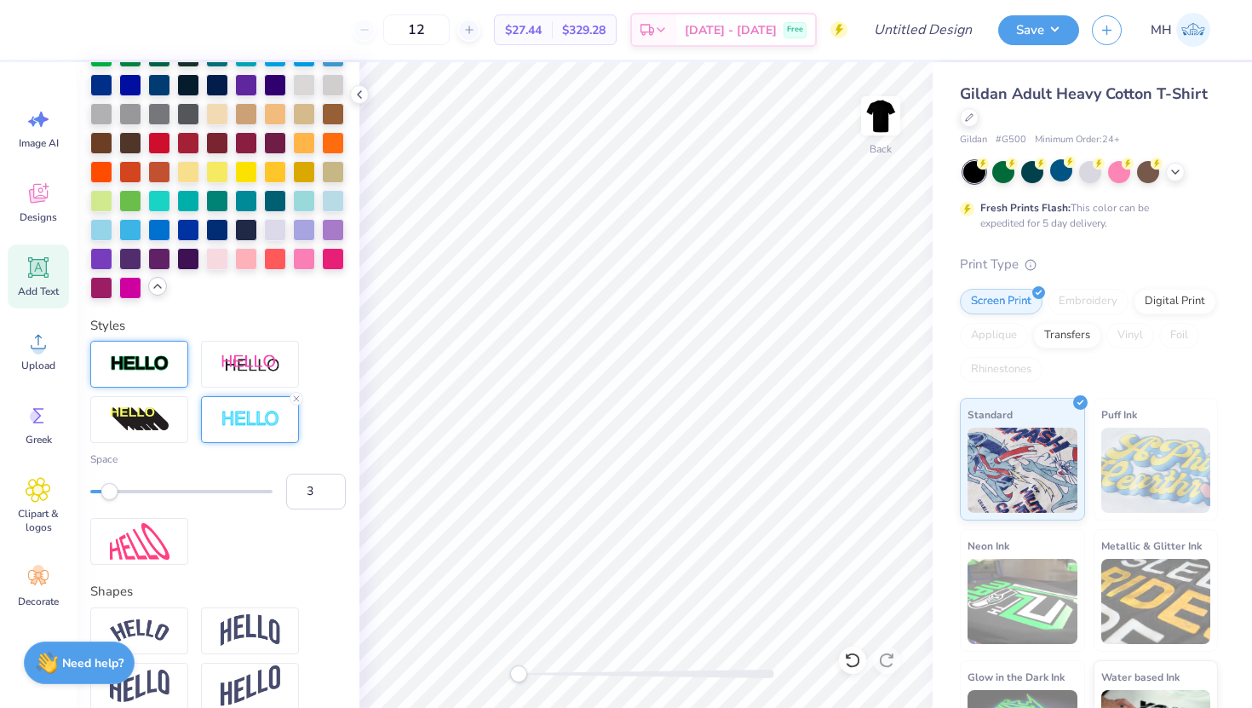
click at [109, 494] on div "Accessibility label" at bounding box center [109, 491] width 17 height 17
click at [330, 484] on input "4" at bounding box center [316, 491] width 60 height 36
click at [330, 484] on input "5" at bounding box center [316, 491] width 60 height 36
click at [330, 484] on input "6" at bounding box center [316, 491] width 60 height 36
click at [330, 484] on input "7" at bounding box center [316, 491] width 60 height 36
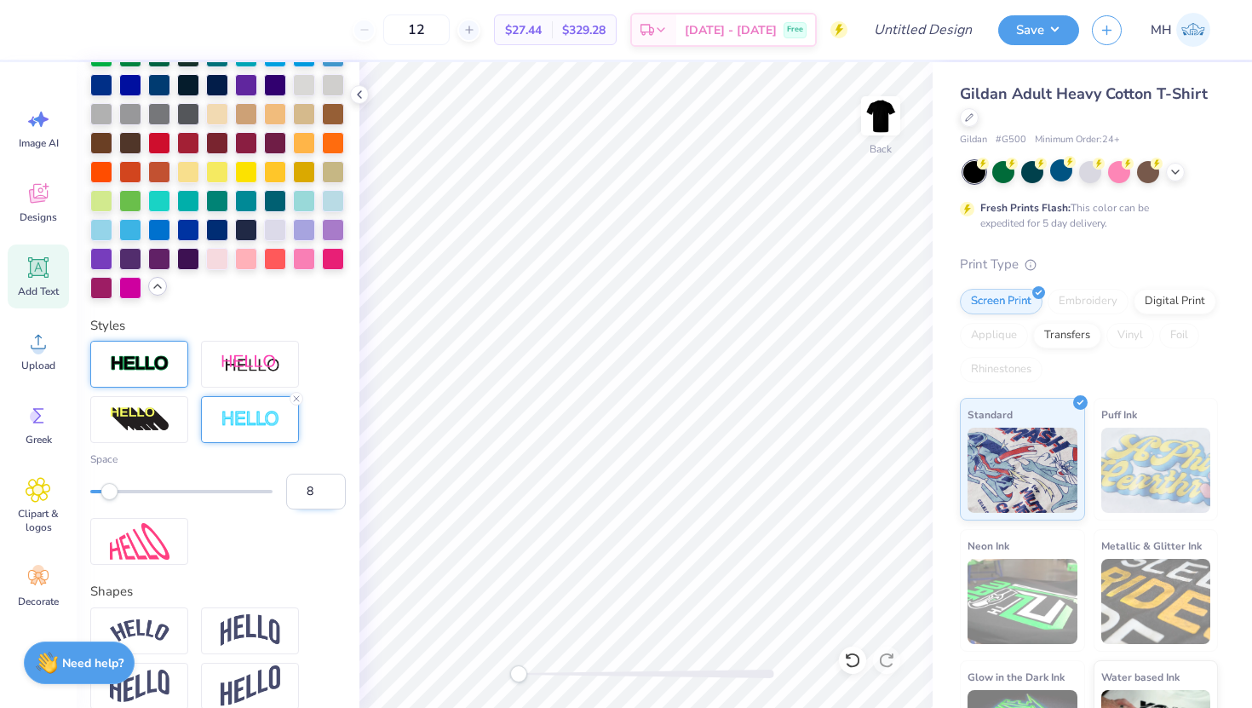
click at [330, 484] on input "8" at bounding box center [316, 491] width 60 height 36
type input "9"
click at [330, 484] on input "9" at bounding box center [316, 491] width 60 height 36
type input "5"
drag, startPoint x: 111, startPoint y: 492, endPoint x: 125, endPoint y: 497, distance: 15.3
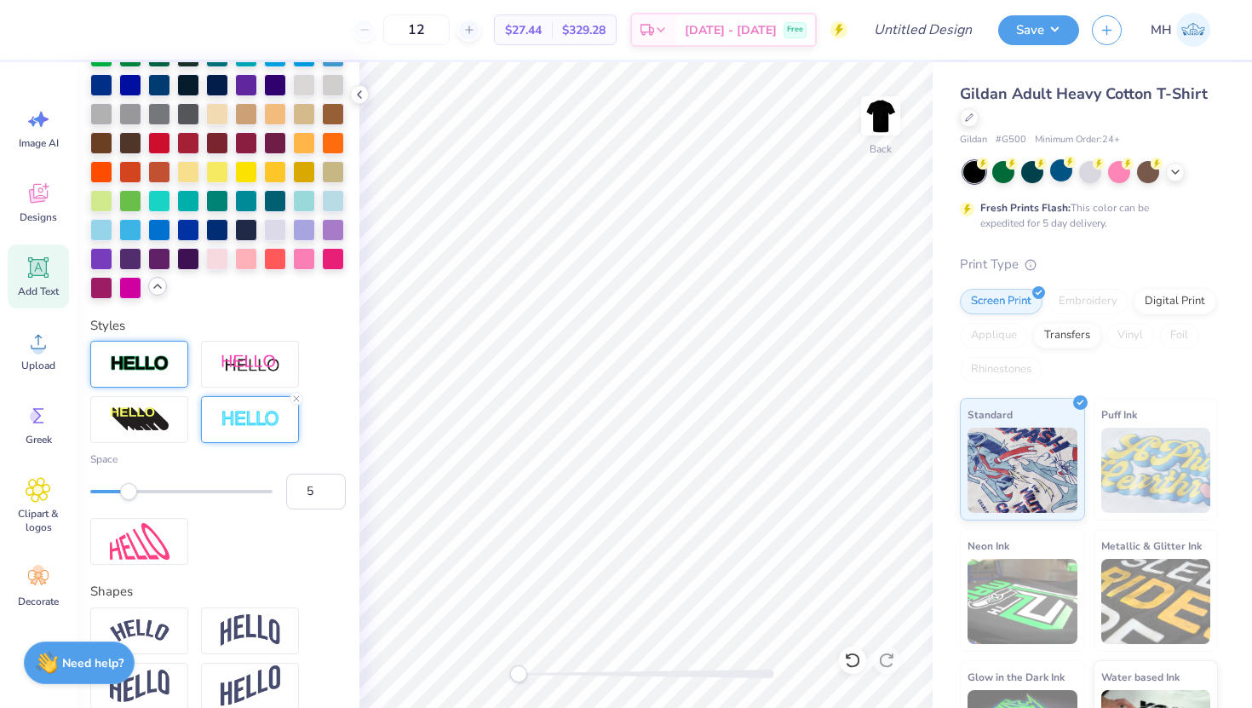
click at [125, 497] on div "Accessibility label" at bounding box center [128, 491] width 17 height 17
type input "4"
drag, startPoint x: 125, startPoint y: 497, endPoint x: 116, endPoint y: 497, distance: 9.4
click at [116, 497] on div "Accessibility label" at bounding box center [119, 491] width 17 height 17
click at [274, 556] on div "Space 4" at bounding box center [217, 453] width 255 height 224
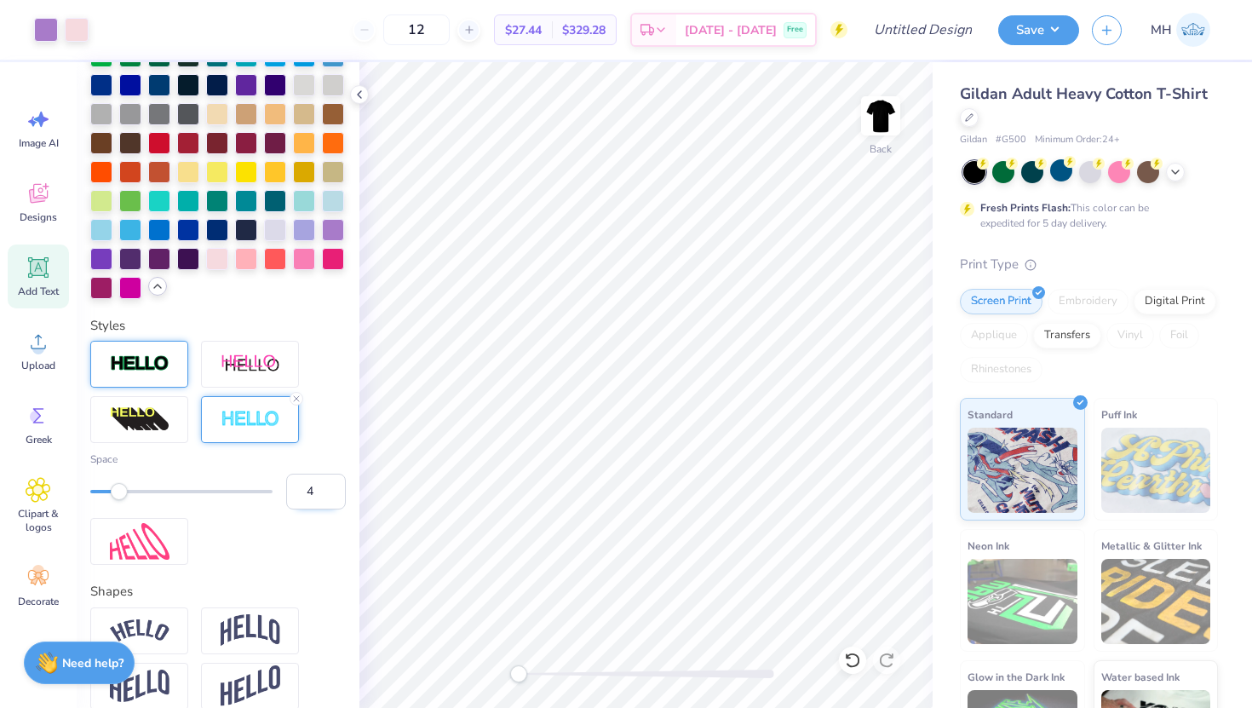
type input "5.24"
type input "1.50"
type input "3.27"
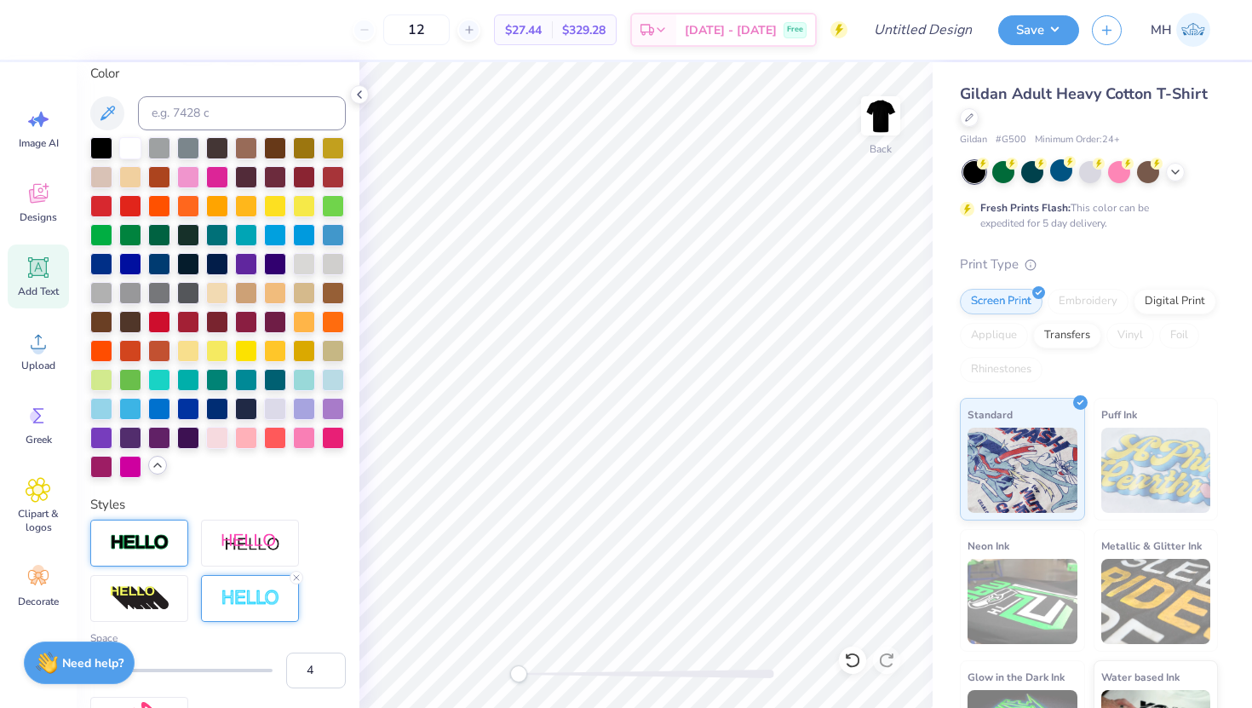
scroll to position [234, 0]
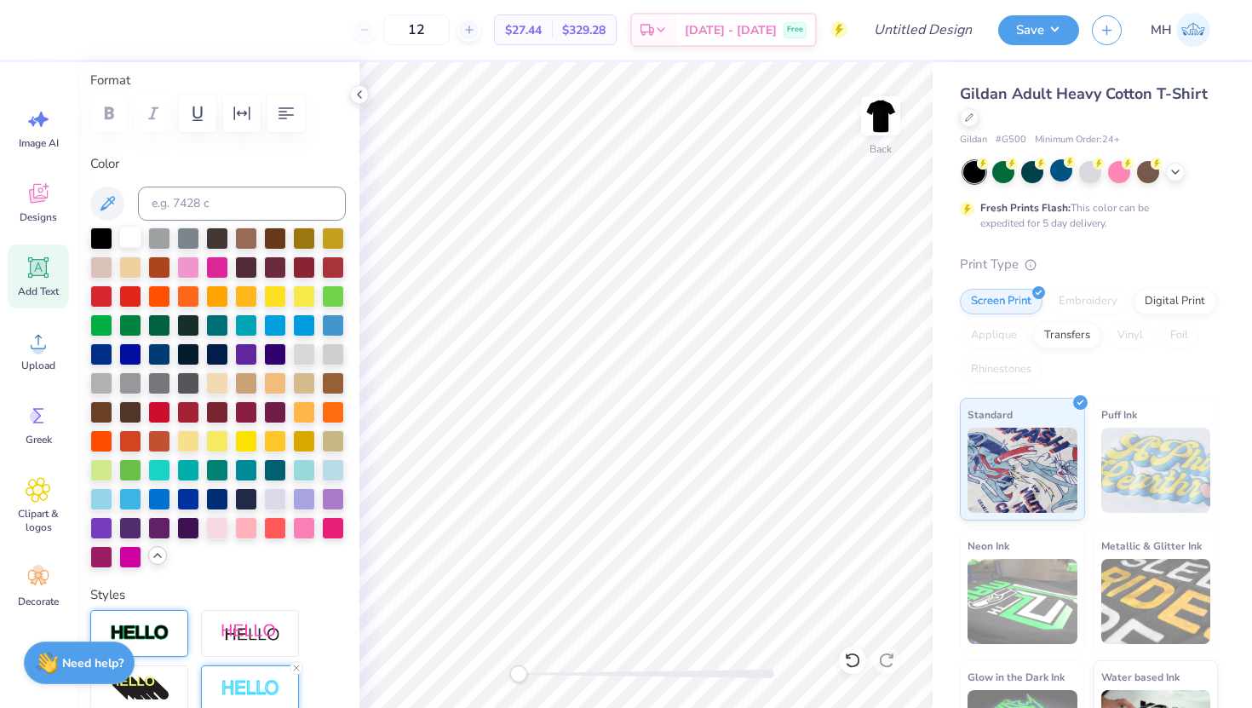
click at [130, 235] on div at bounding box center [130, 237] width 22 height 22
type input "6.48"
type input "1.86"
type input "5.57"
click at [54, 281] on div "Add Text" at bounding box center [38, 276] width 61 height 64
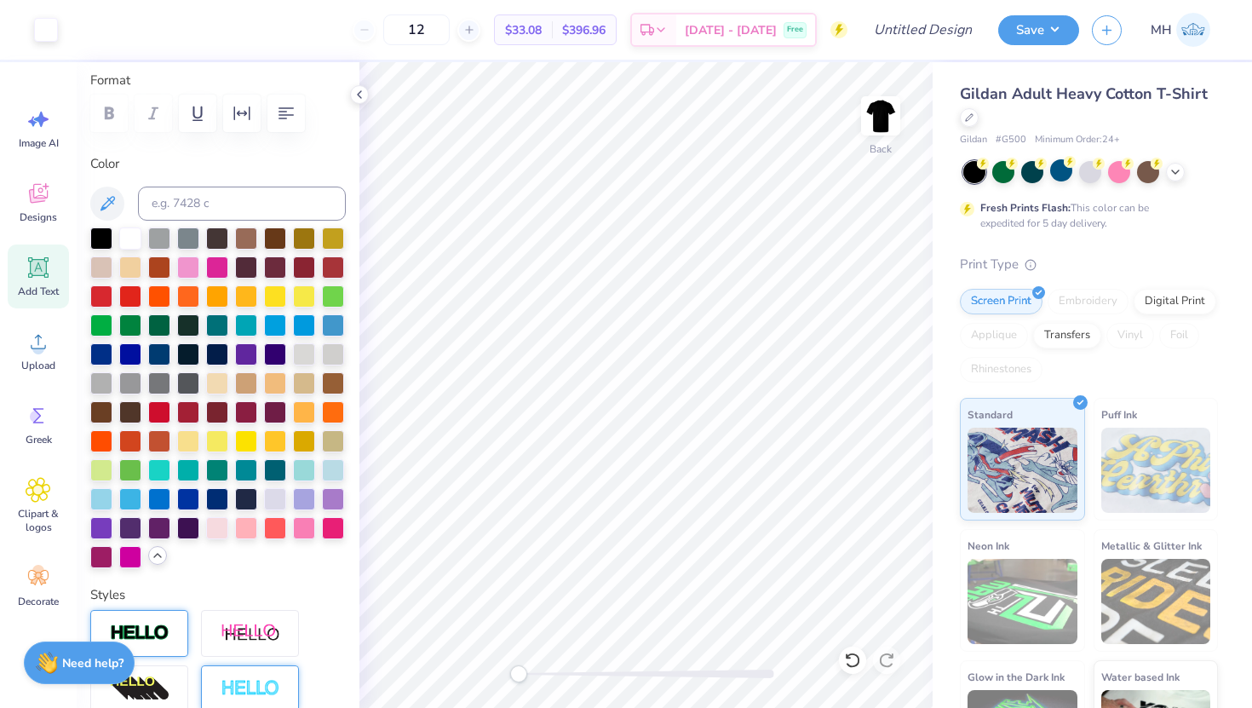
type input "6.00"
type input "1.74"
type input "12.38"
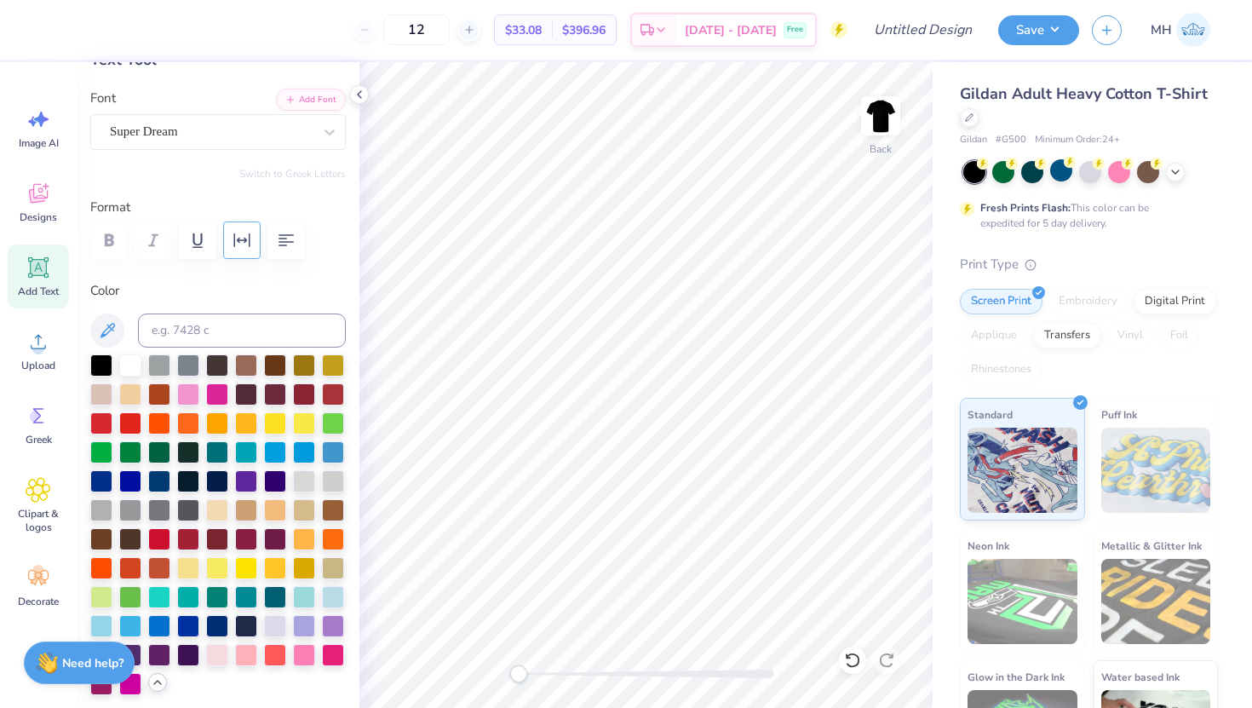
scroll to position [0, 0]
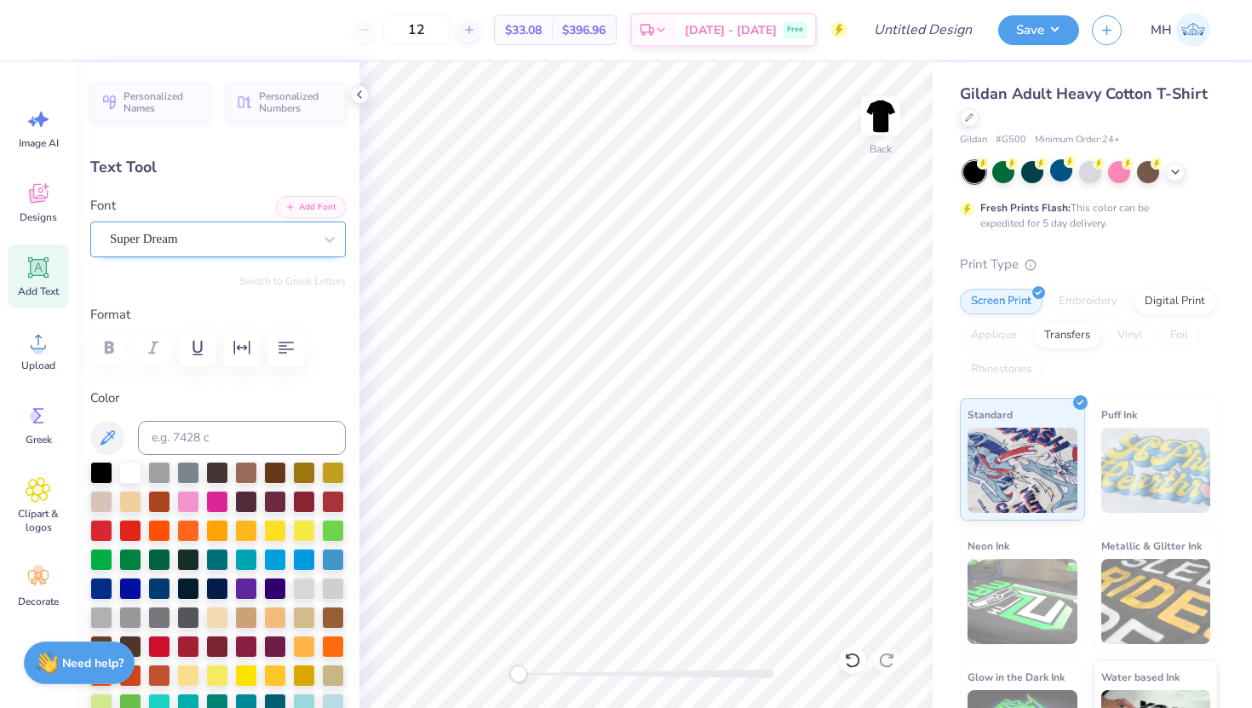
type textarea "Dance"
click at [244, 238] on div "Super Dream" at bounding box center [211, 239] width 206 height 26
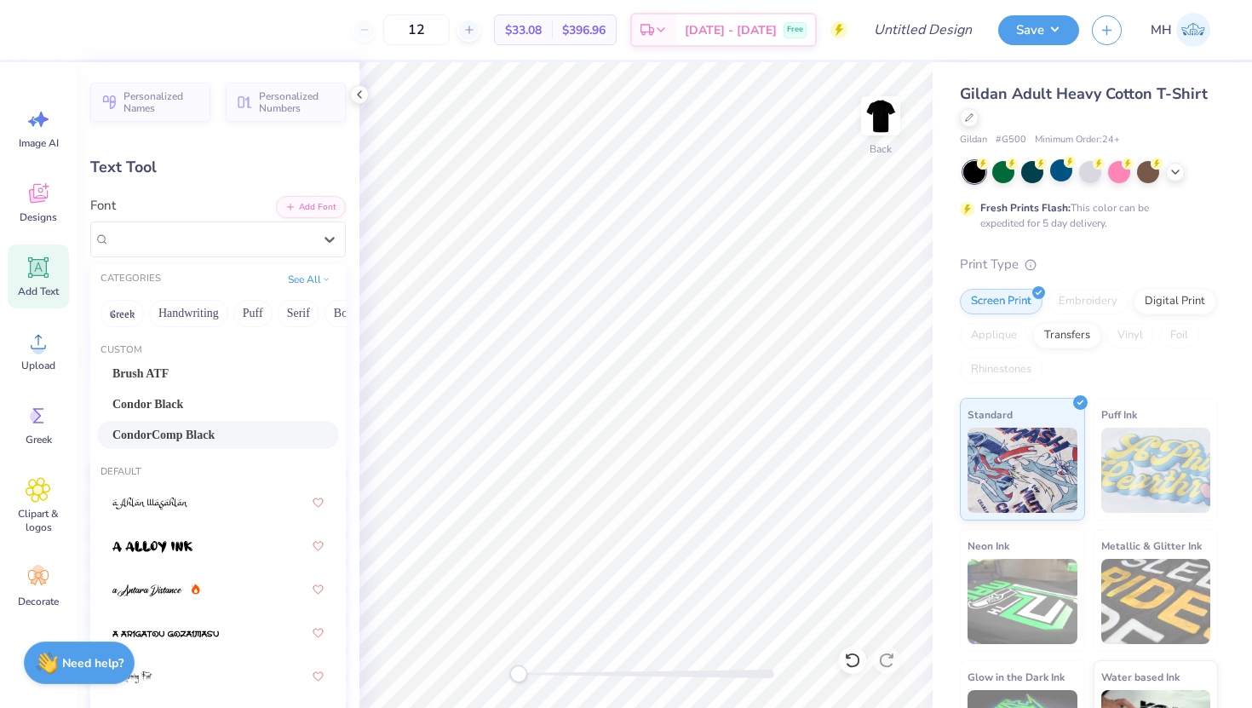
click at [235, 433] on div "CondorComp Black" at bounding box center [217, 435] width 211 height 18
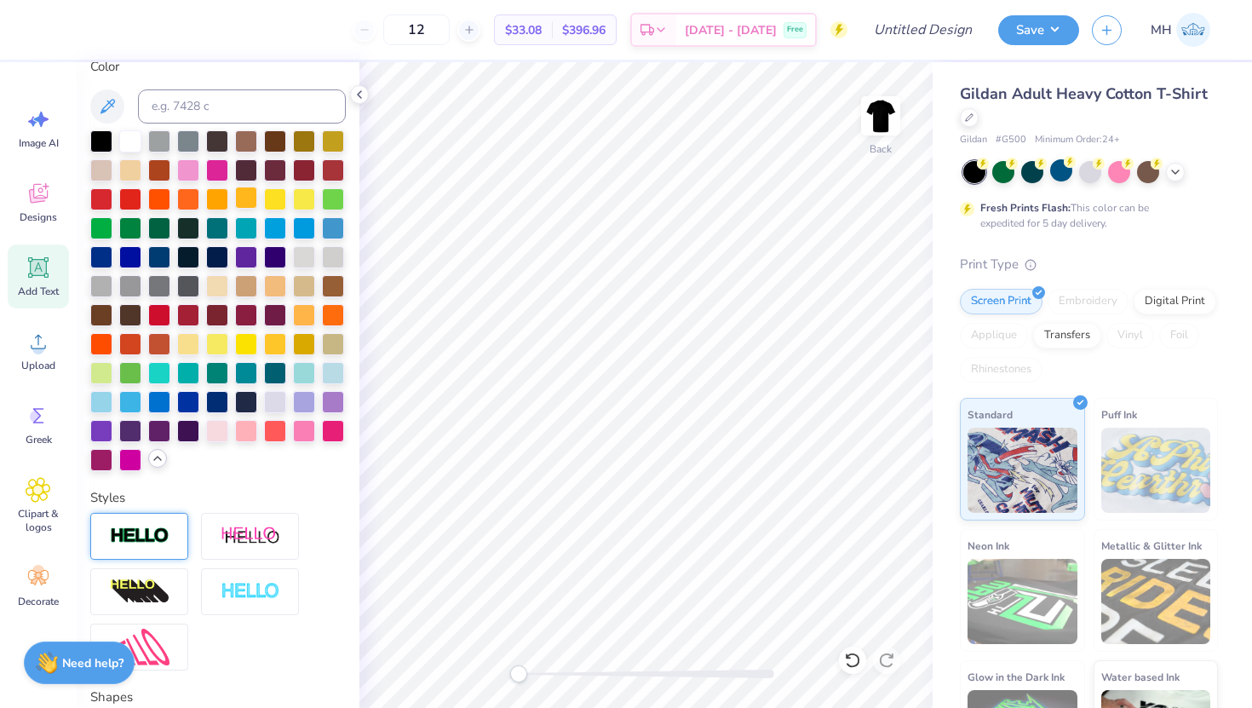
scroll to position [419, 0]
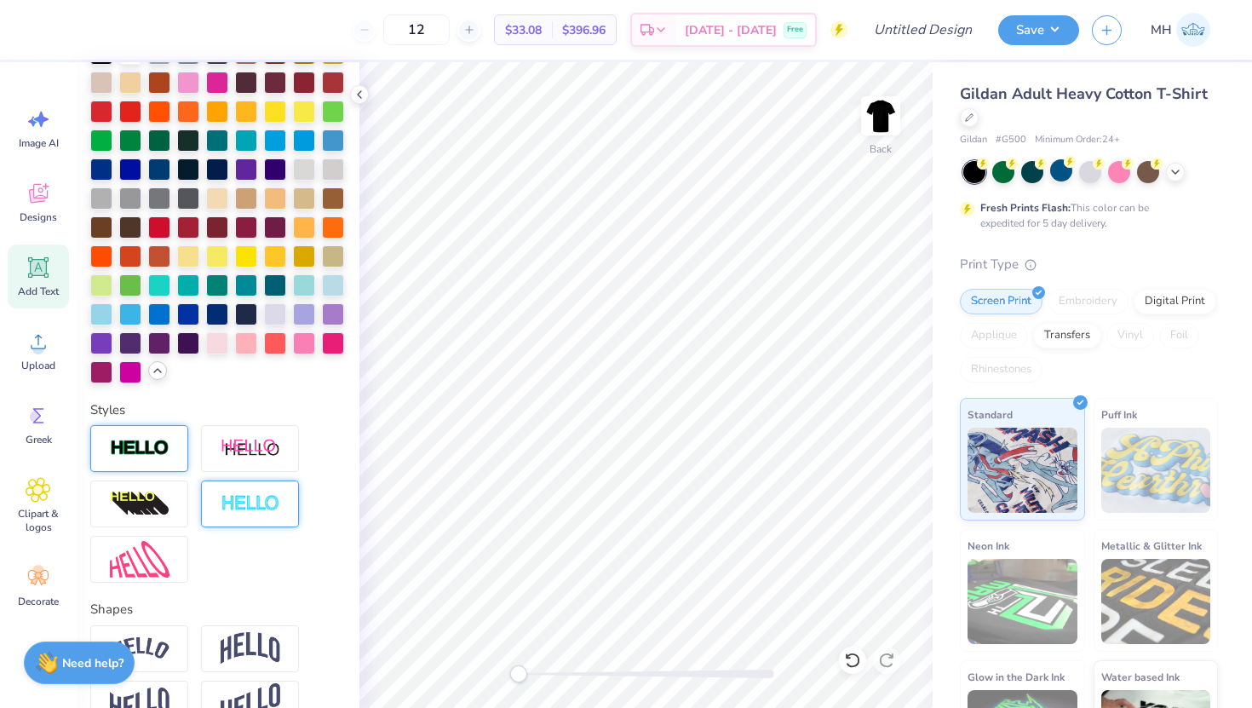
click at [246, 512] on img at bounding box center [251, 504] width 60 height 20
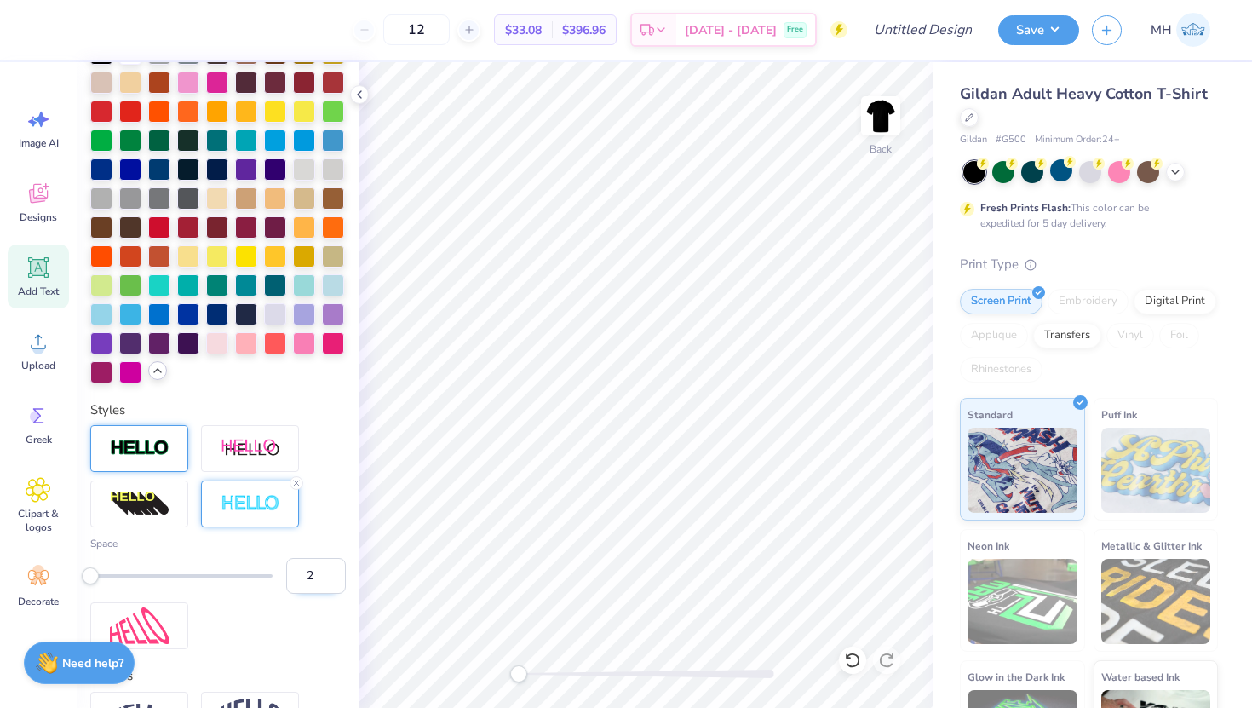
click at [330, 570] on input "2" at bounding box center [316, 576] width 60 height 36
click at [330, 570] on input "3" at bounding box center [316, 576] width 60 height 36
click at [330, 570] on input "4" at bounding box center [316, 576] width 60 height 36
click at [330, 570] on input "5" at bounding box center [316, 576] width 60 height 36
click at [330, 585] on input "5" at bounding box center [316, 576] width 60 height 36
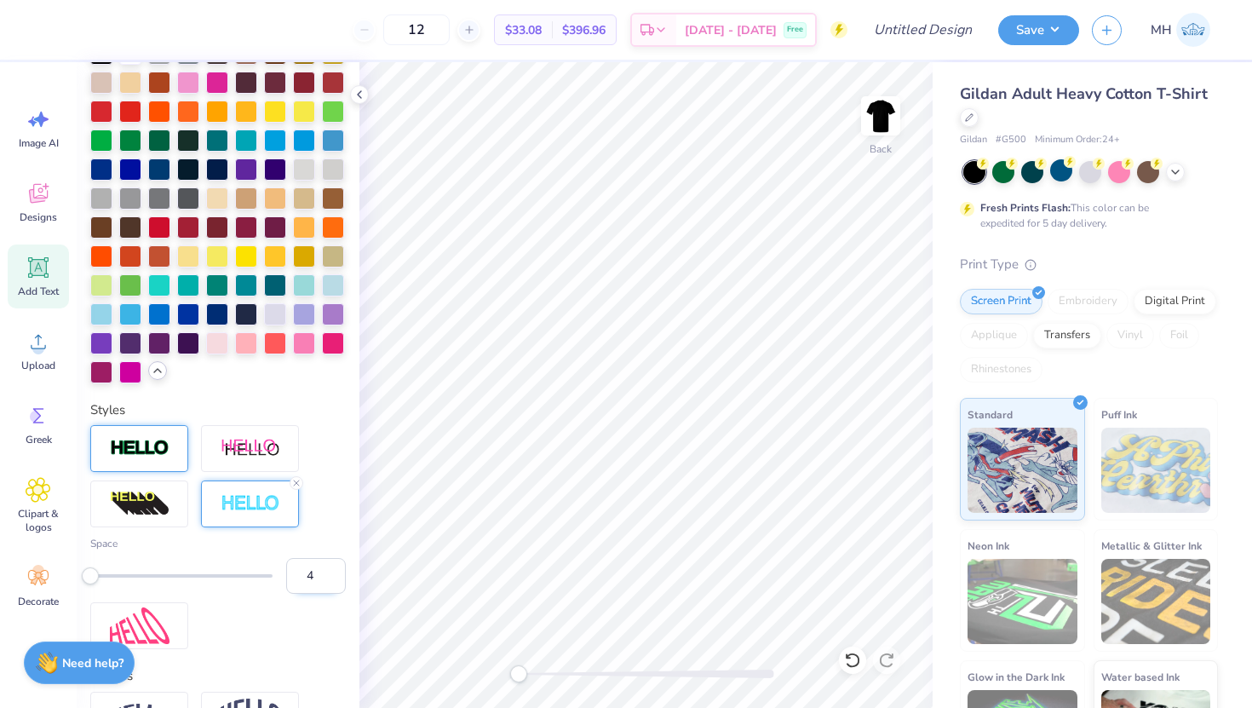
type input "4"
click at [332, 581] on input "4" at bounding box center [316, 576] width 60 height 36
click at [111, 576] on div at bounding box center [181, 575] width 182 height 3
type input "5.20"
type input "1.98"
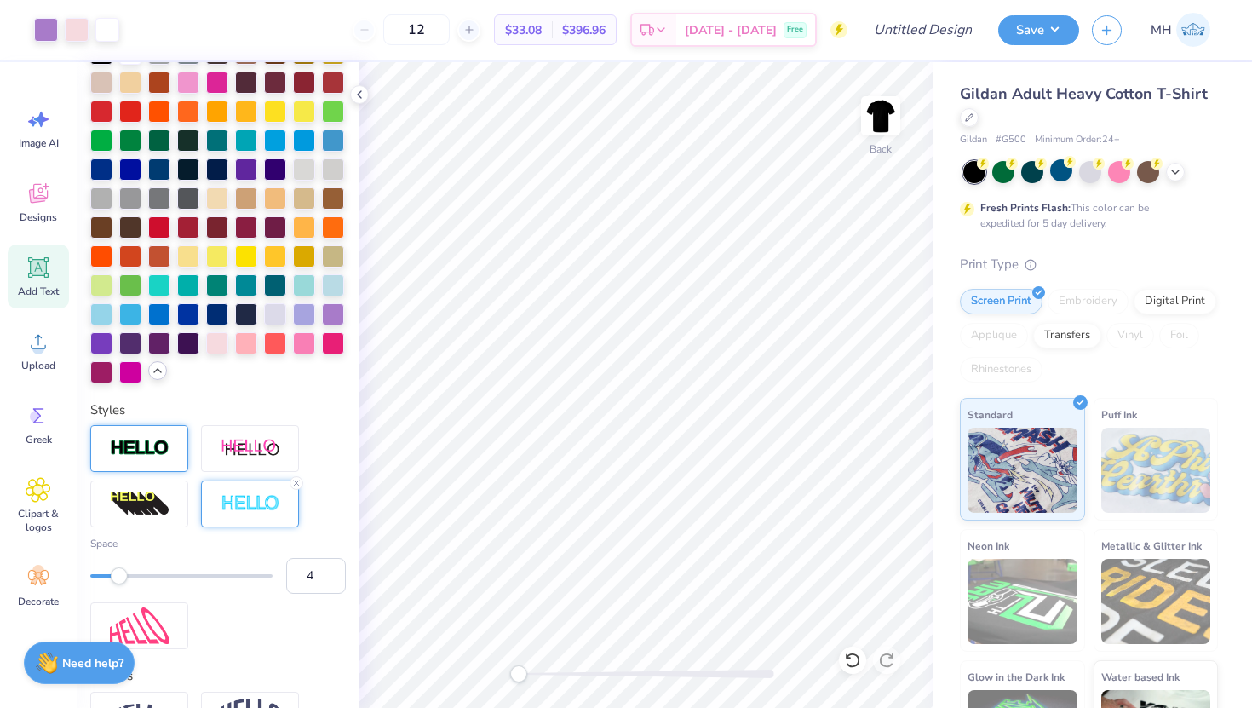
type input "12.26"
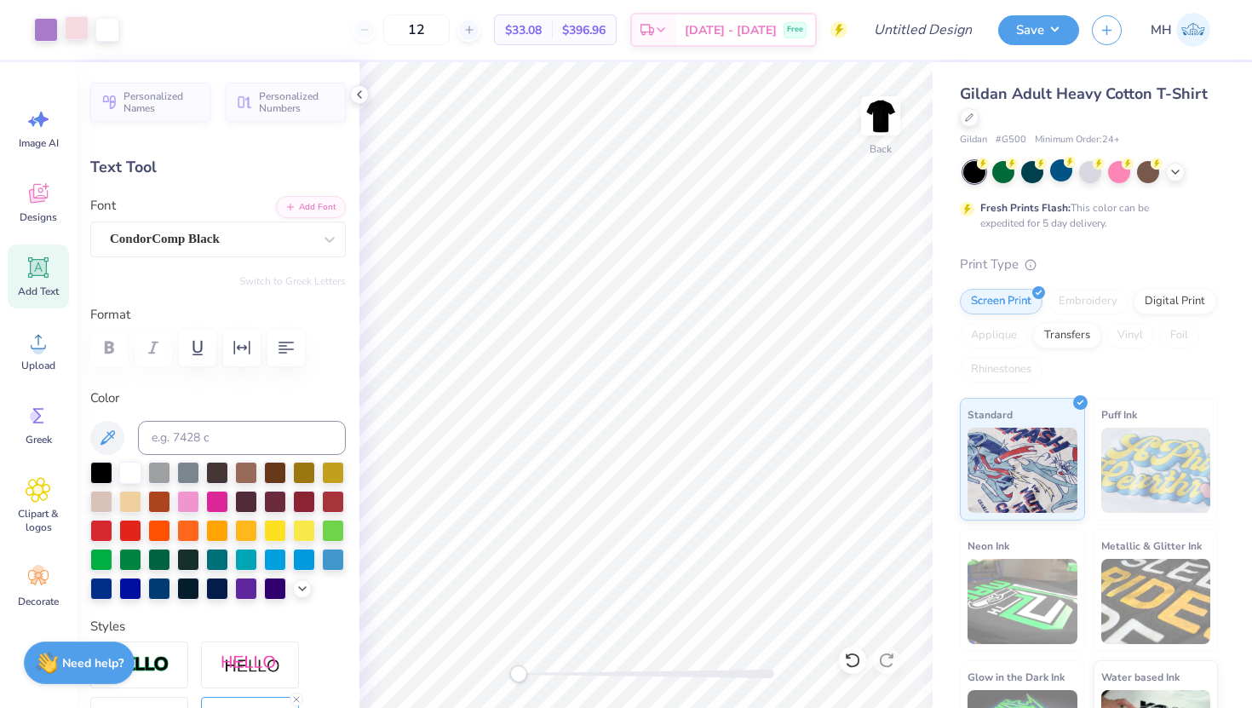
click at [79, 35] on div at bounding box center [77, 28] width 24 height 24
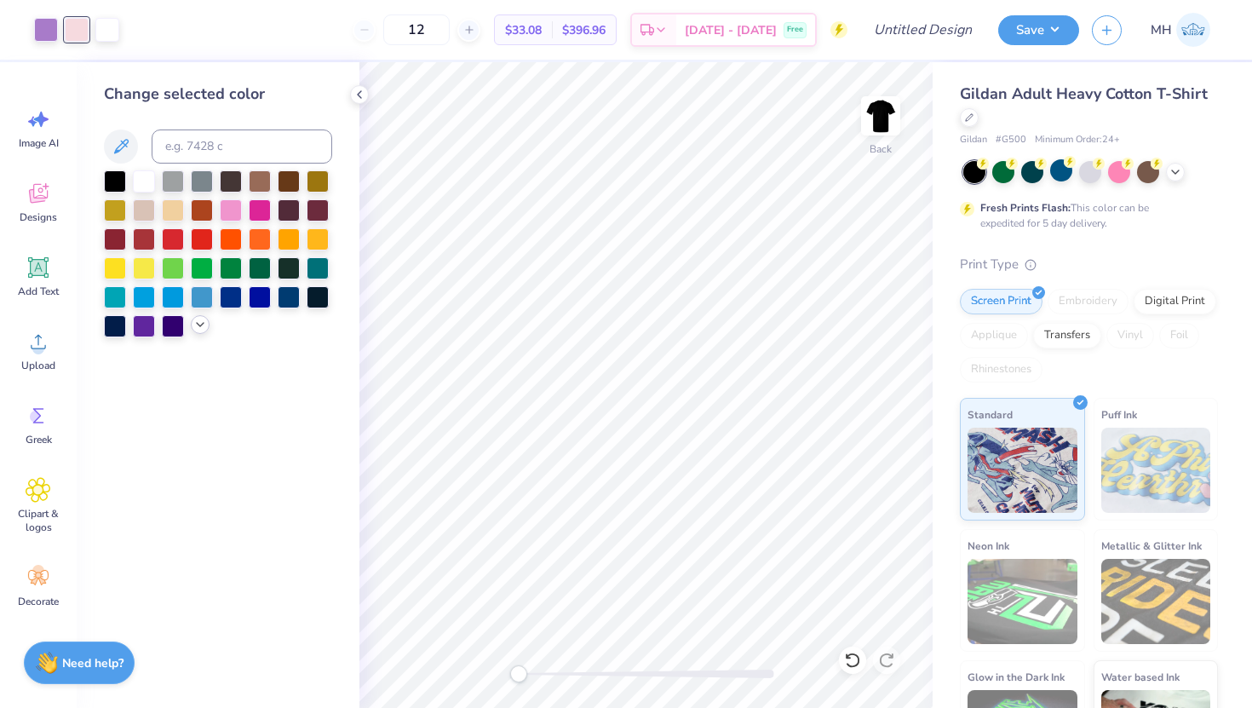
click at [197, 328] on icon at bounding box center [200, 325] width 14 height 14
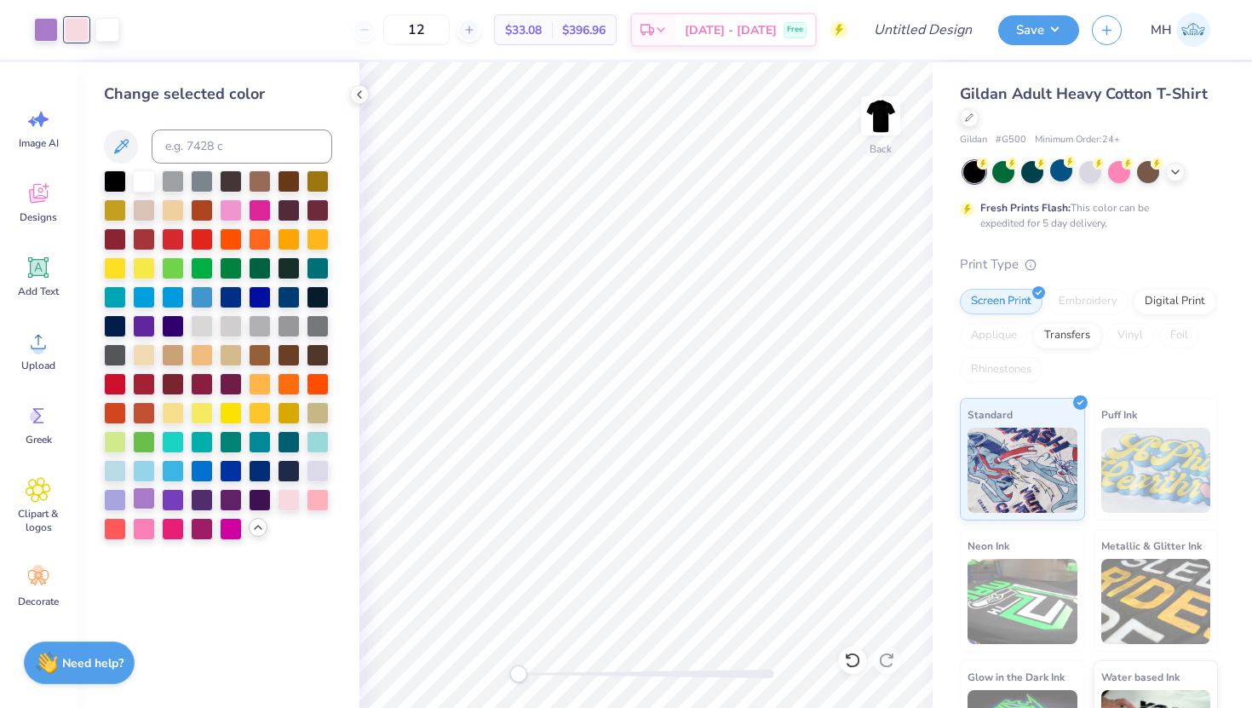
click at [150, 503] on div at bounding box center [144, 498] width 22 height 22
click at [294, 502] on div at bounding box center [289, 498] width 22 height 22
click at [848, 659] on icon at bounding box center [852, 659] width 17 height 17
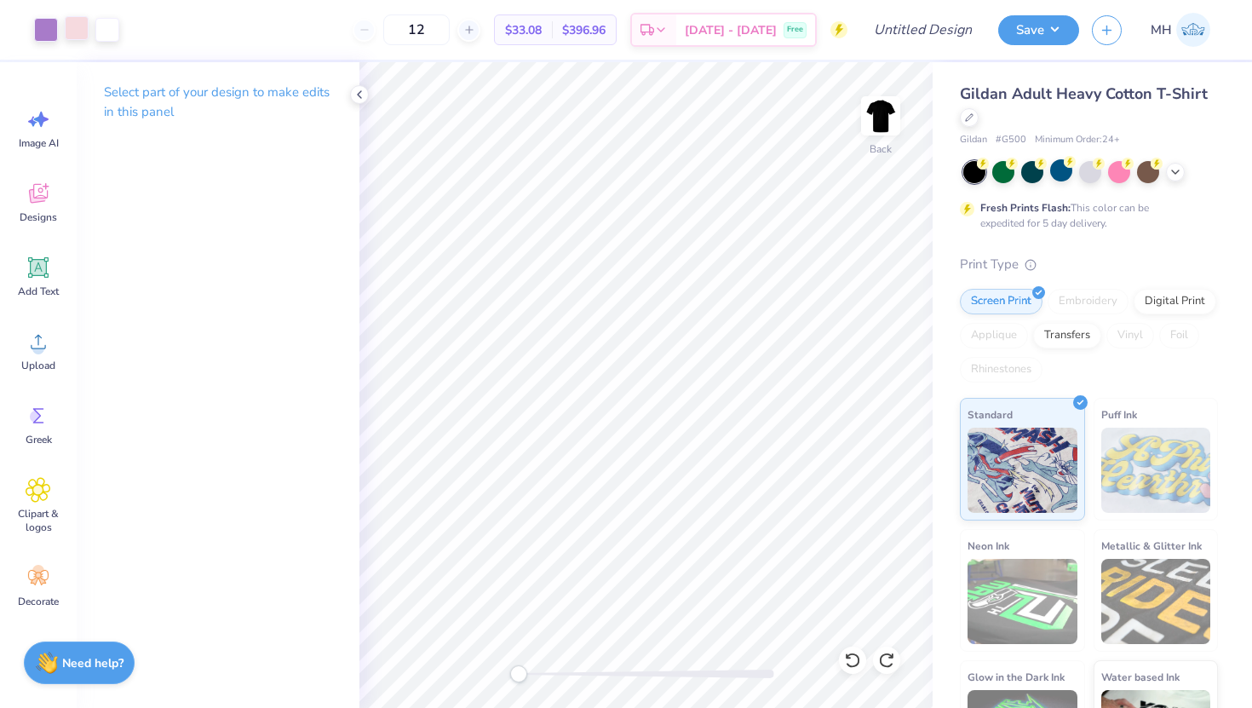
click at [70, 31] on div at bounding box center [77, 28] width 24 height 24
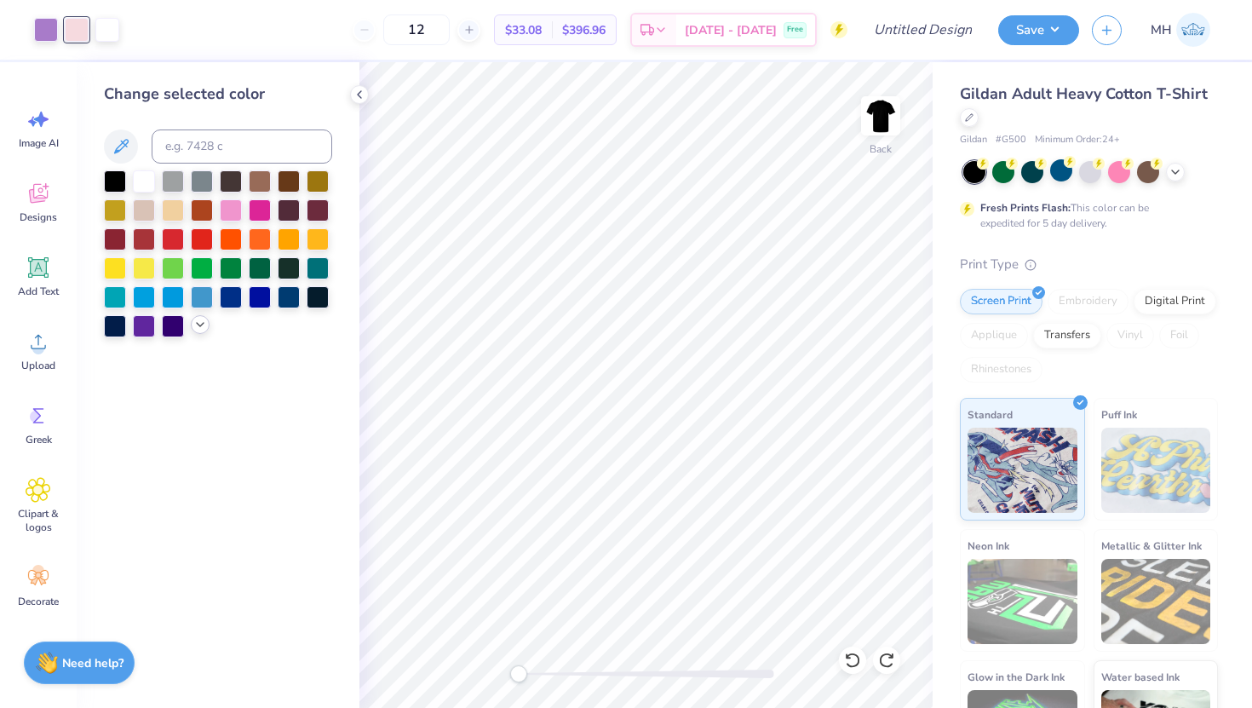
click at [197, 323] on polyline at bounding box center [200, 324] width 7 height 3
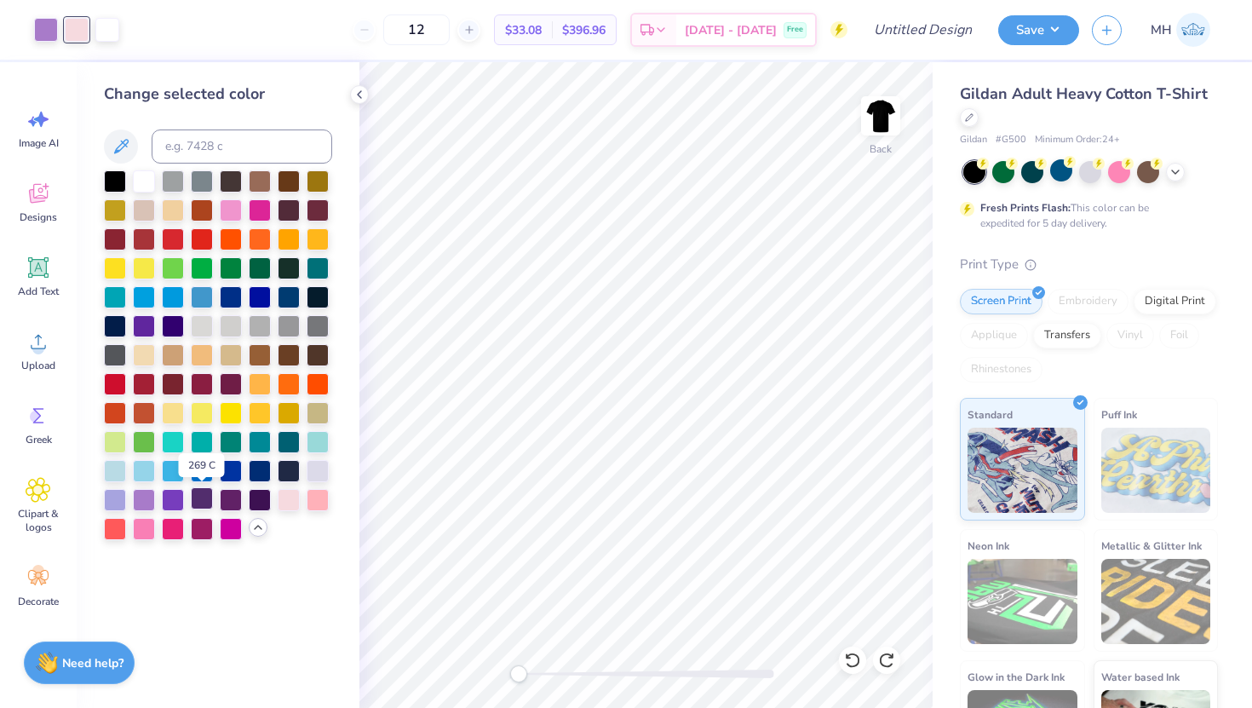
click at [205, 506] on div at bounding box center [202, 498] width 22 height 22
click at [239, 502] on div at bounding box center [231, 498] width 22 height 22
click at [262, 501] on div at bounding box center [260, 498] width 22 height 22
click at [175, 411] on div at bounding box center [173, 411] width 22 height 22
click at [203, 381] on div at bounding box center [202, 382] width 22 height 22
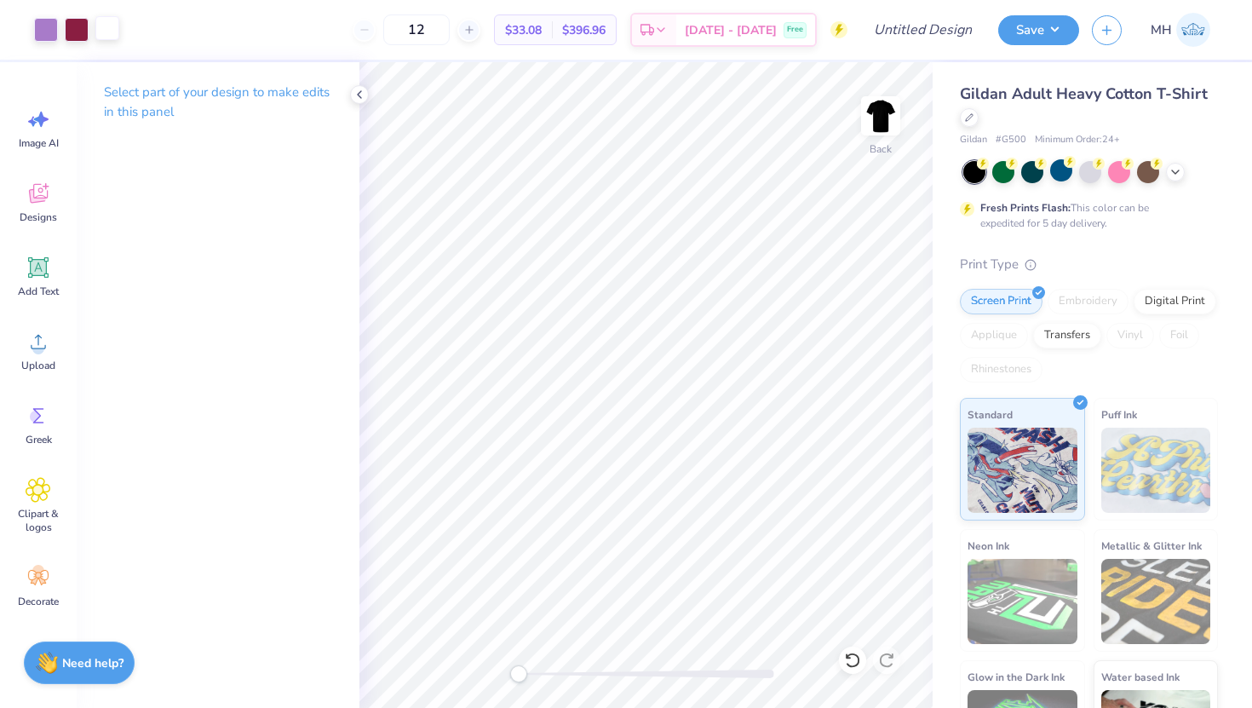
click at [105, 32] on div at bounding box center [107, 28] width 24 height 24
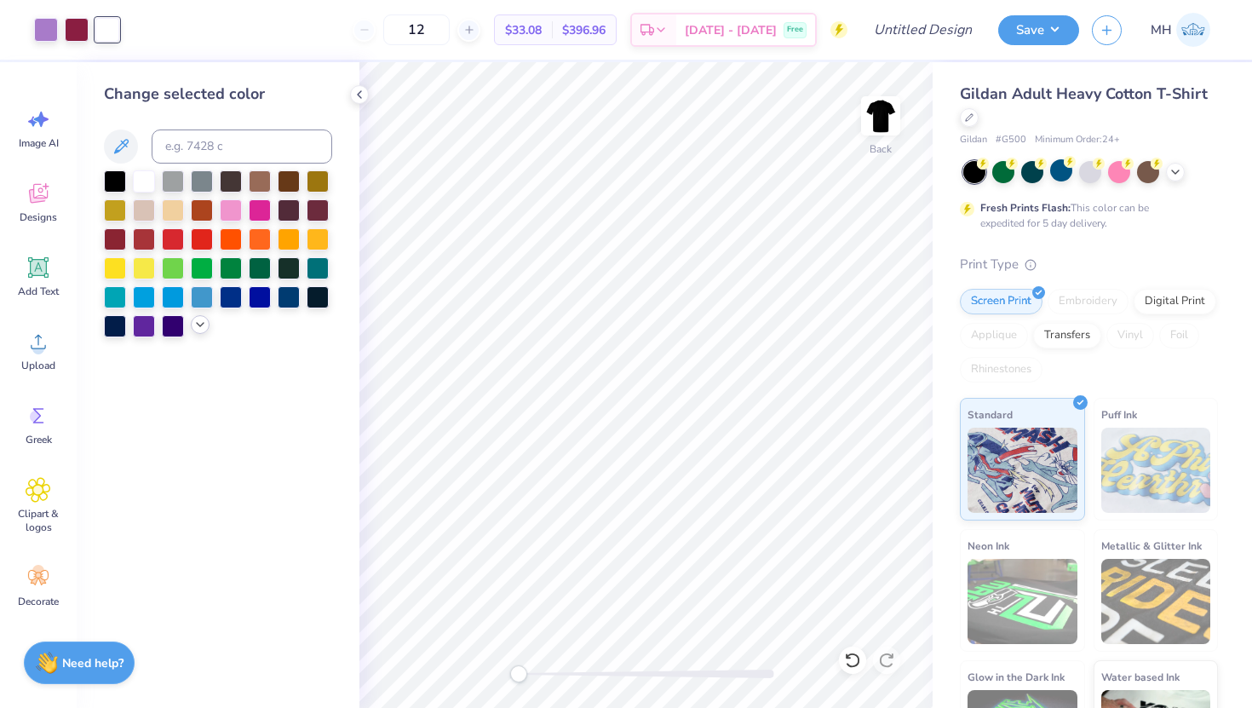
click at [197, 326] on icon at bounding box center [200, 325] width 14 height 14
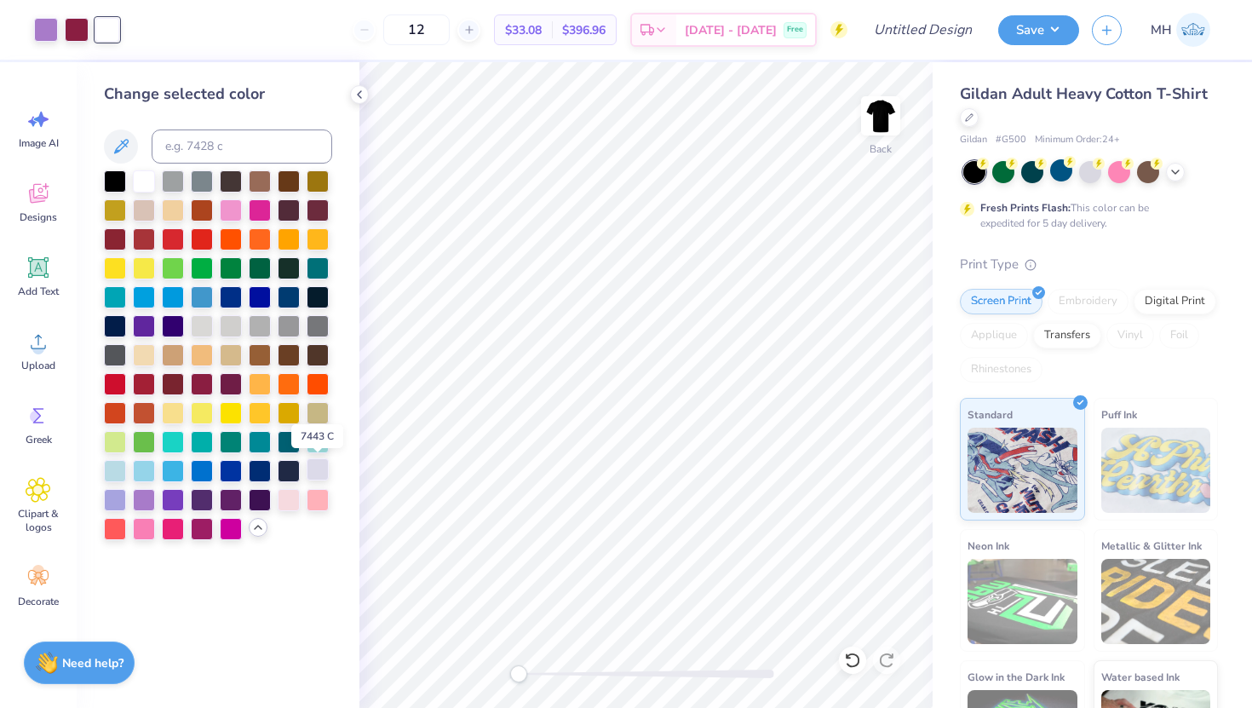
click at [312, 473] on div at bounding box center [318, 469] width 22 height 22
click at [110, 502] on div at bounding box center [115, 498] width 22 height 22
click at [315, 471] on div at bounding box center [318, 471] width 22 height 22
click at [358, 91] on icon at bounding box center [359, 95] width 14 height 14
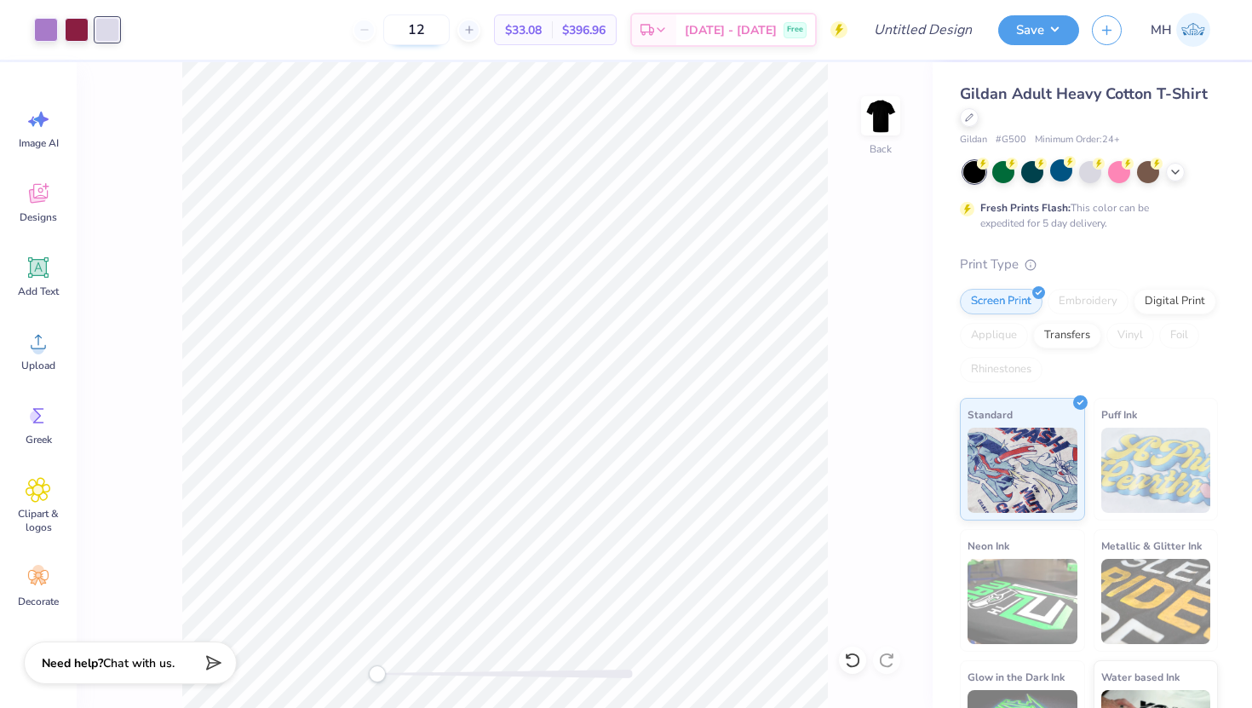
click at [450, 30] on input "12" at bounding box center [416, 29] width 66 height 31
type input "1"
type input "24"
click at [910, 32] on input "Design Title" at bounding box center [943, 30] width 83 height 34
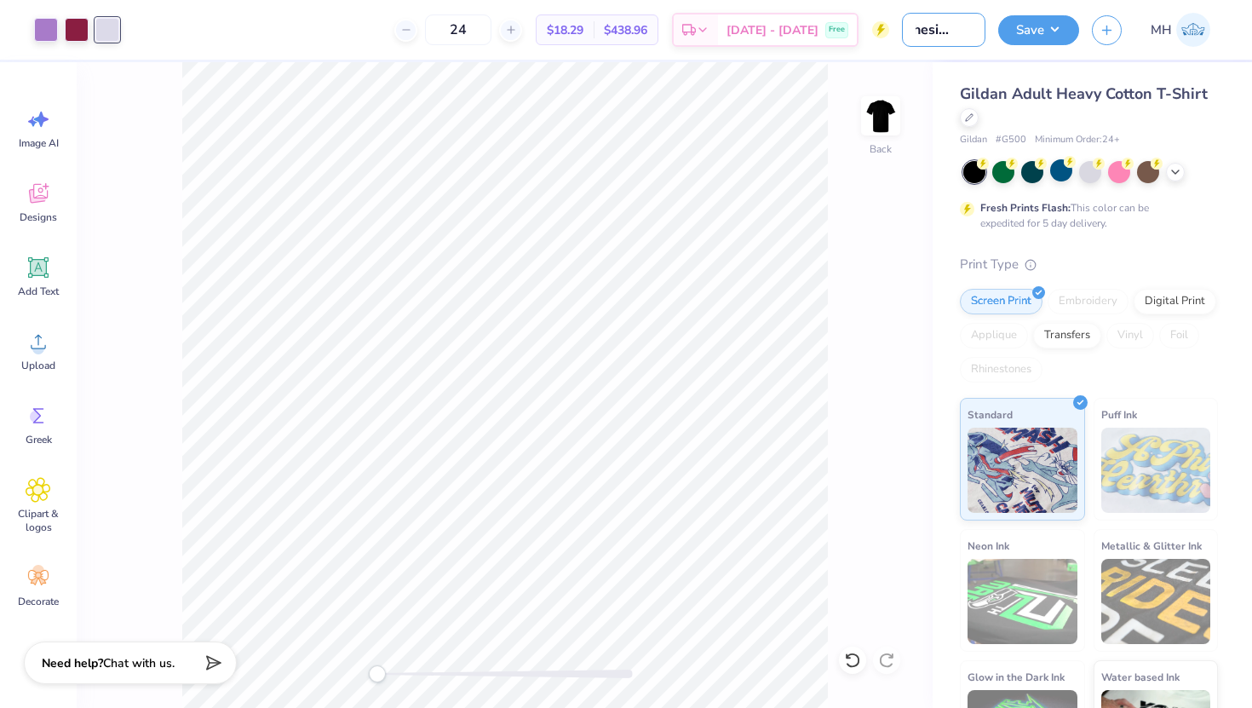
type input "orchesis gen"
click at [841, 68] on div "Back" at bounding box center [505, 384] width 856 height 645
click at [1051, 25] on button "Save" at bounding box center [1038, 28] width 81 height 30
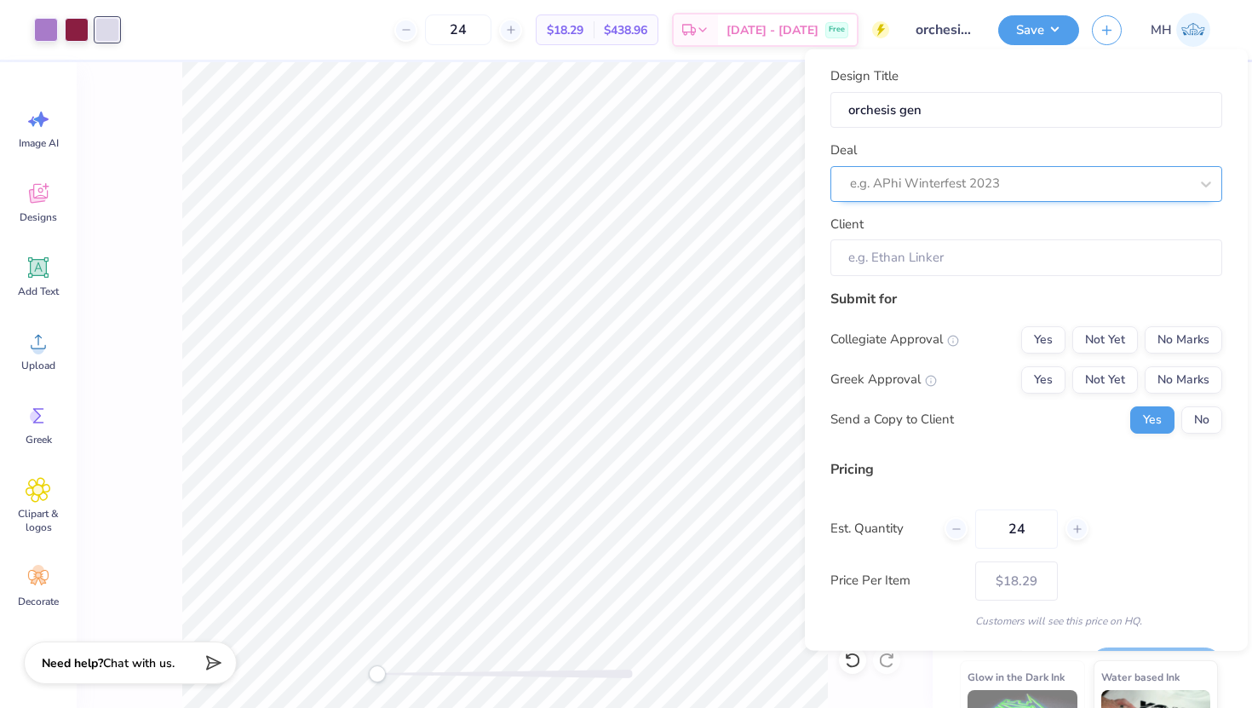
click at [1032, 173] on div at bounding box center [1019, 183] width 339 height 23
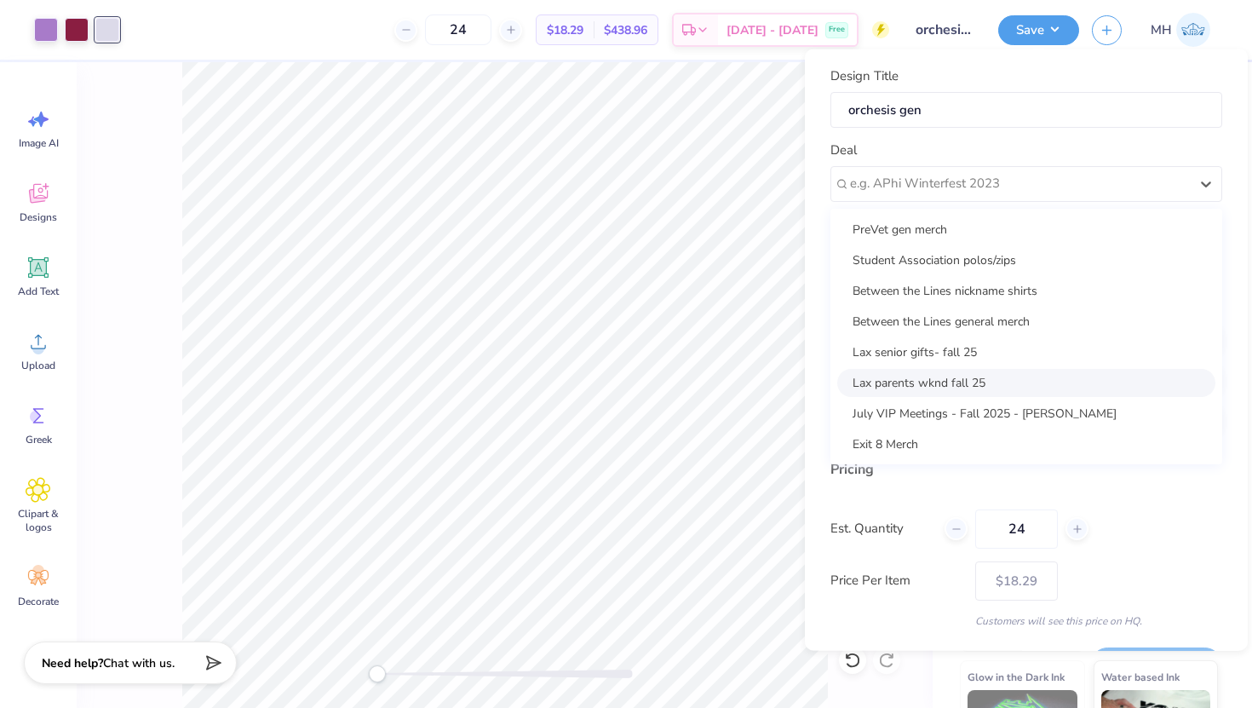
scroll to position [1, 0]
click at [1028, 145] on div "Deal option Student Association polos/zips focused, 2 of 8. 8 results available…" at bounding box center [1026, 170] width 392 height 61
